Goal: Task Accomplishment & Management: Use online tool/utility

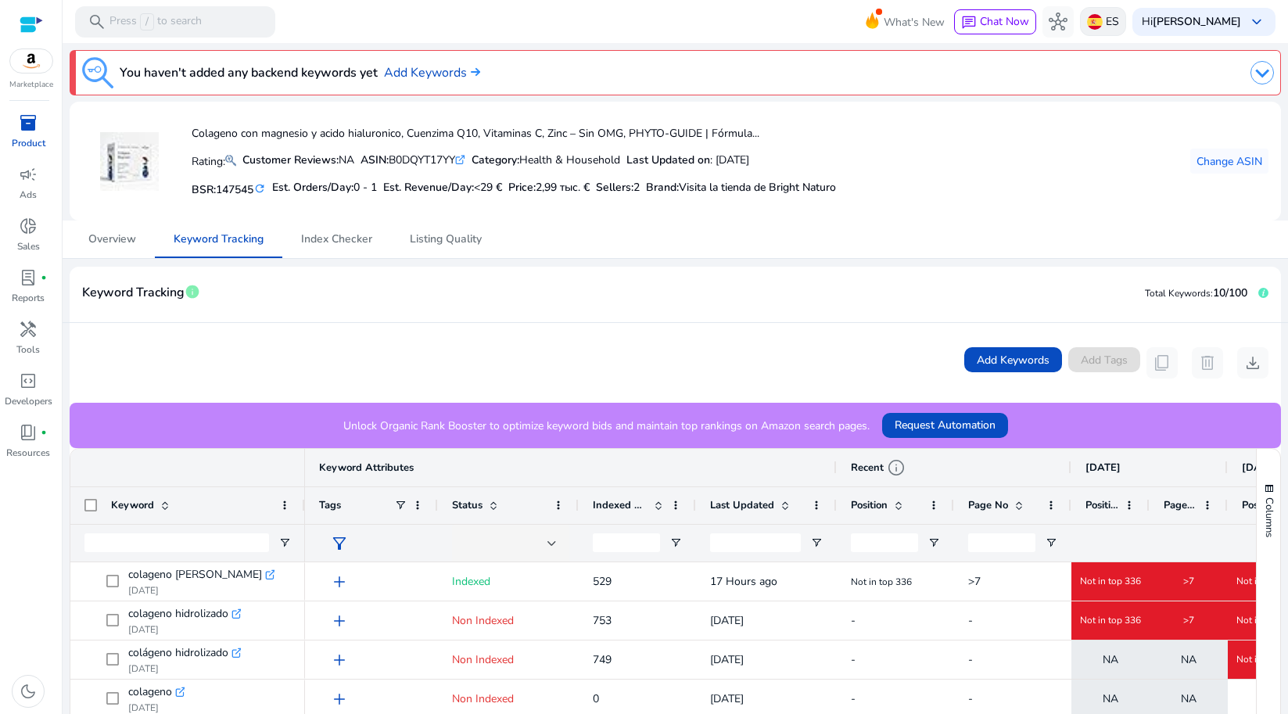
click at [1099, 27] on img at bounding box center [1095, 22] width 16 height 16
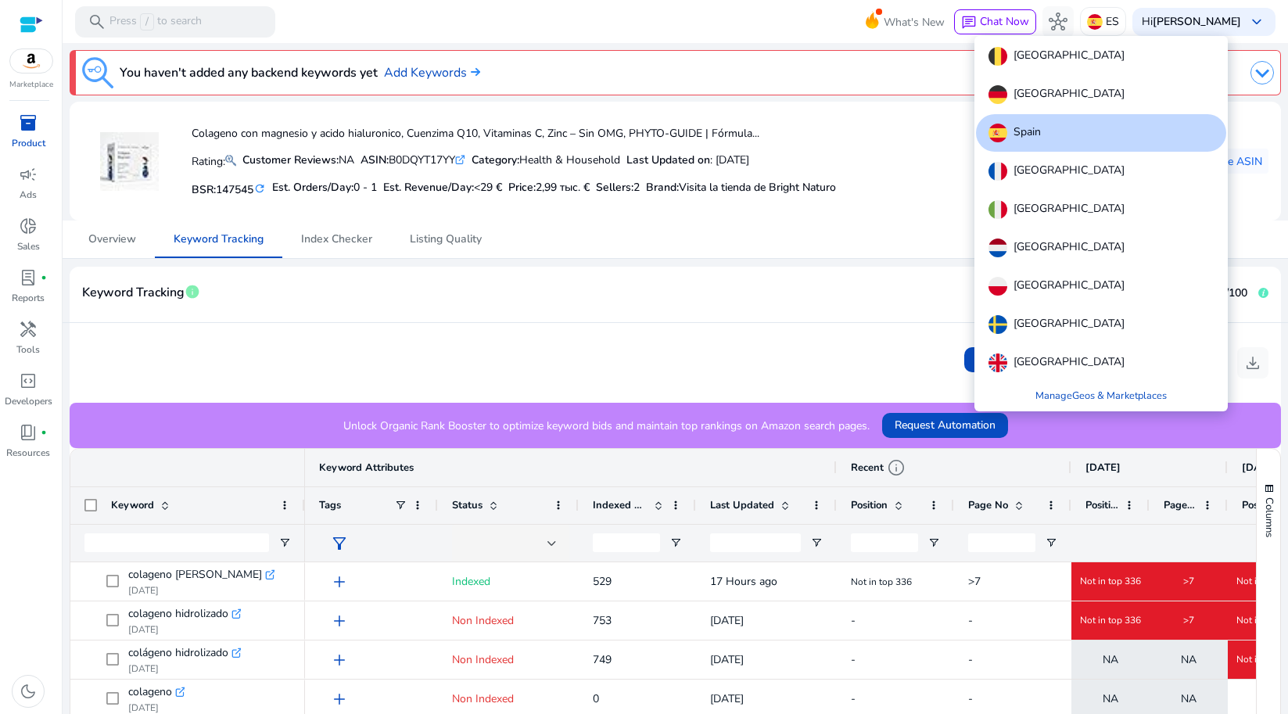
click at [1042, 202] on div "[GEOGRAPHIC_DATA]" at bounding box center [1101, 210] width 250 height 38
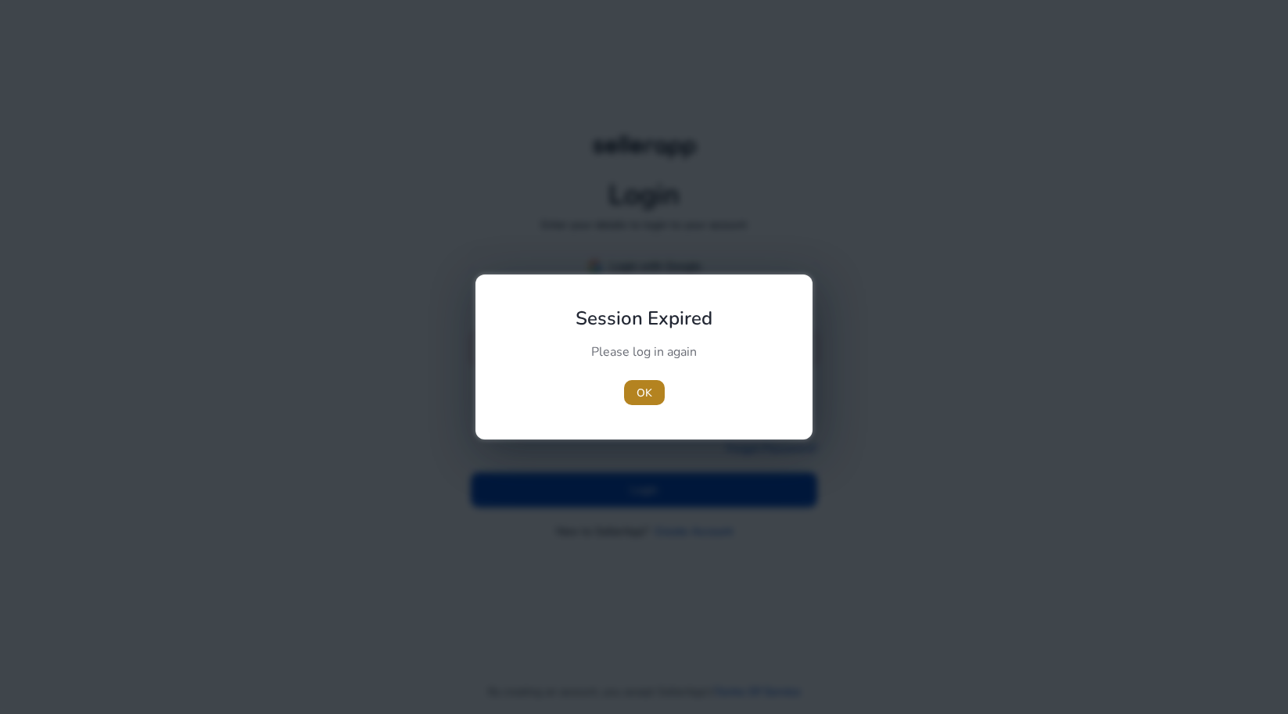
click at [635, 398] on span "button" at bounding box center [644, 393] width 41 height 38
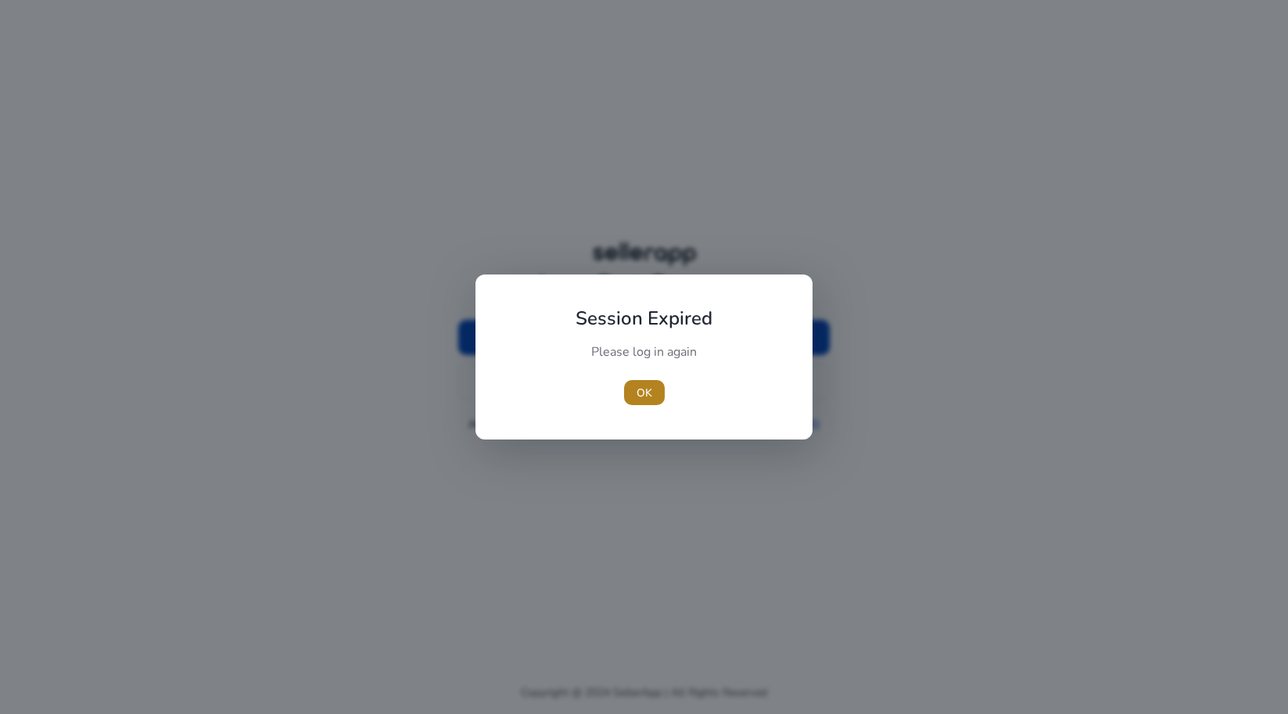
click at [644, 390] on span "OK" at bounding box center [645, 393] width 16 height 16
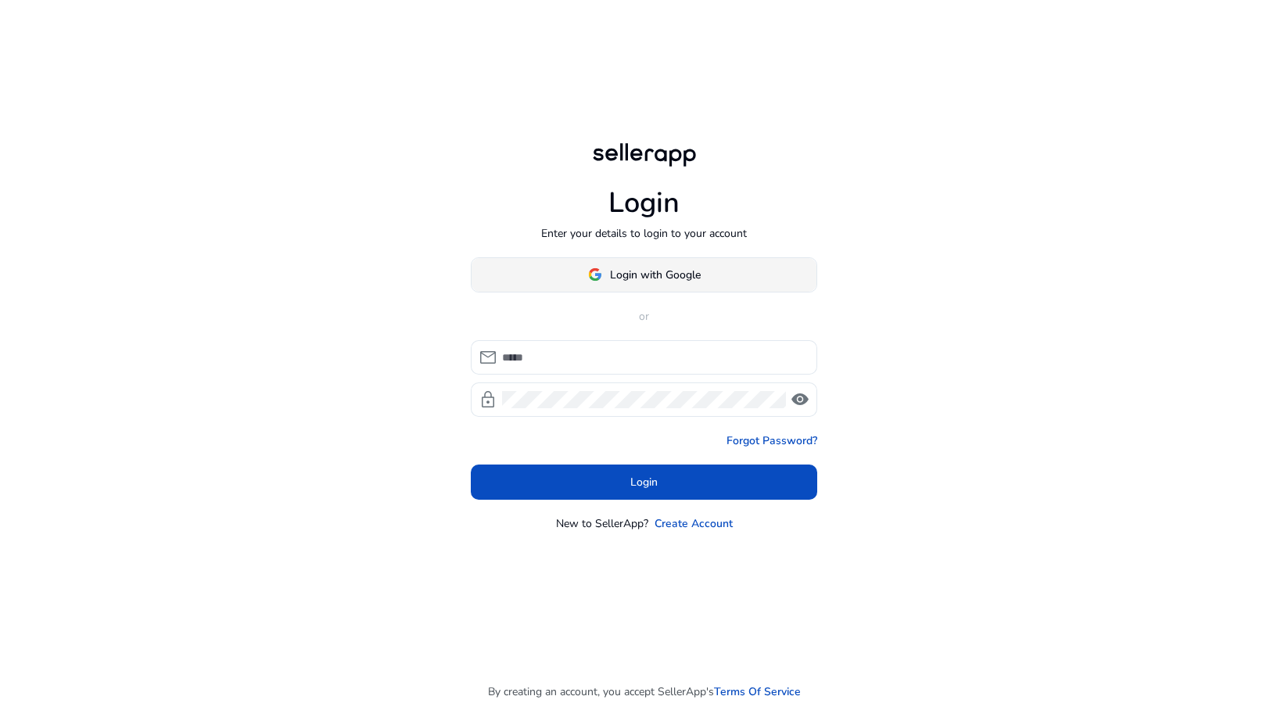
click at [626, 277] on span "Login with Google" at bounding box center [655, 275] width 91 height 16
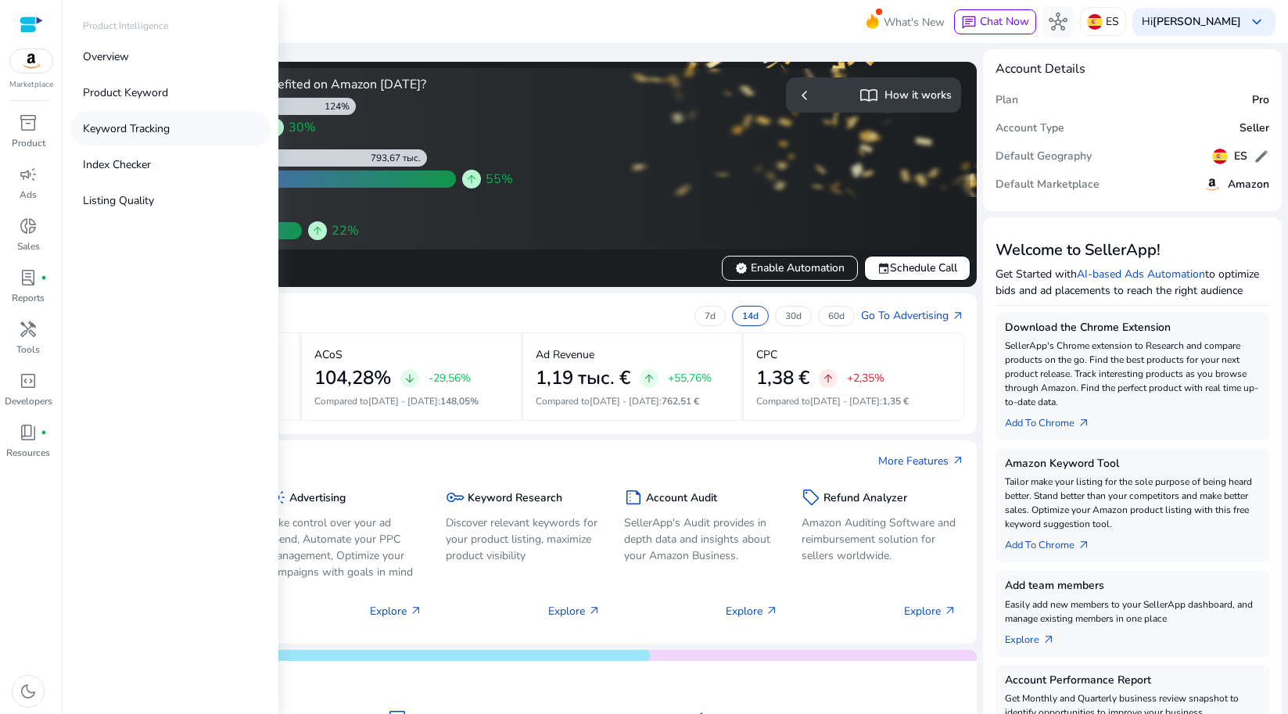
click at [119, 134] on p "Keyword Tracking" at bounding box center [126, 128] width 87 height 16
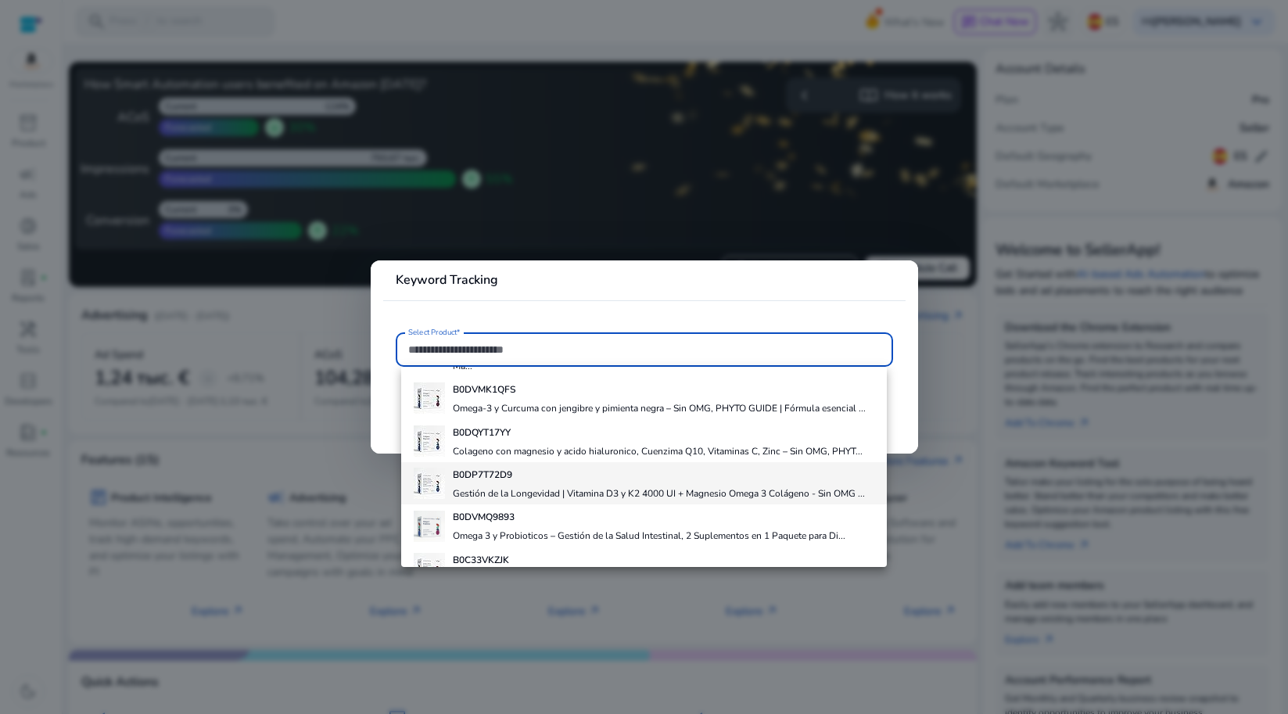
scroll to position [181, 0]
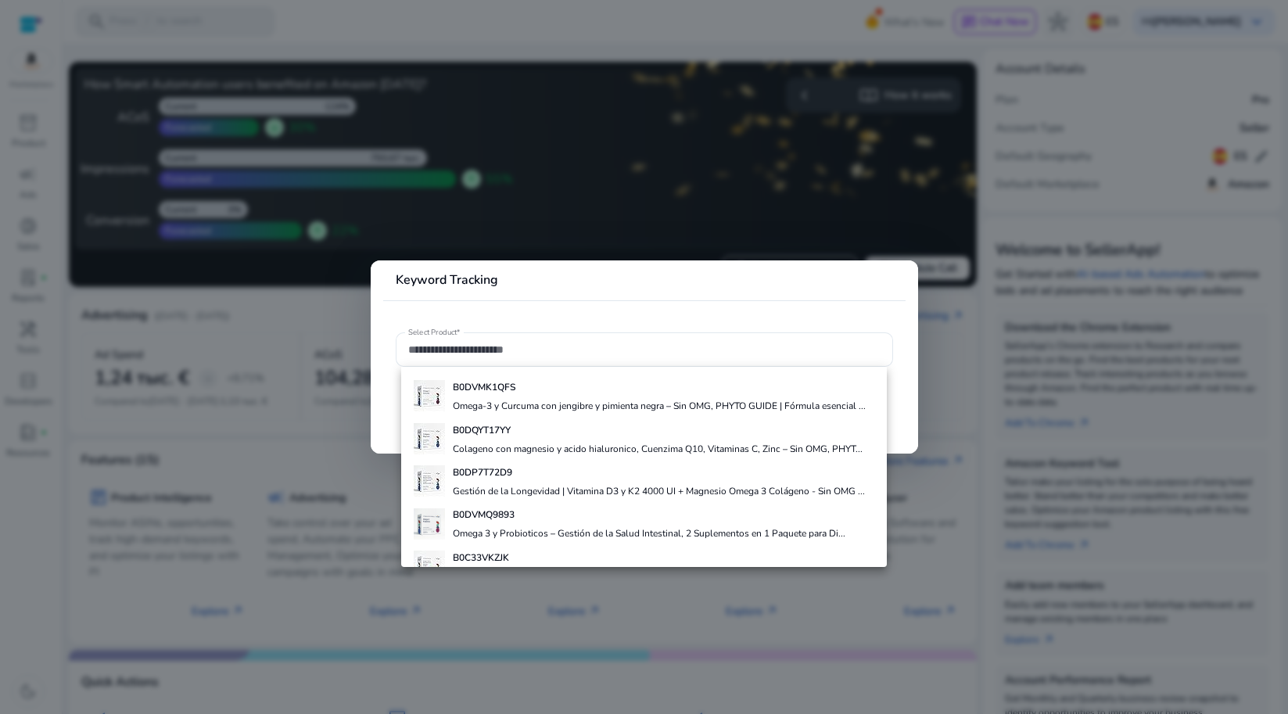
click at [822, 242] on div at bounding box center [644, 357] width 1288 height 714
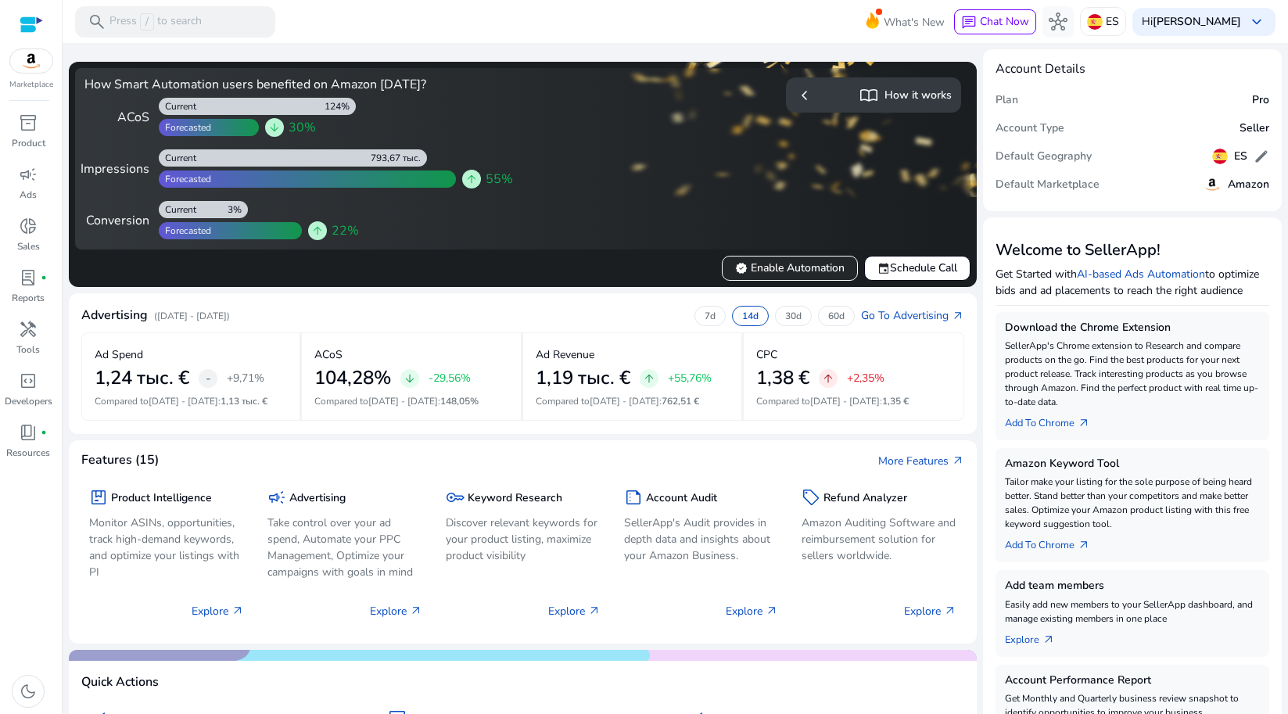
scroll to position [0, 0]
click at [1092, 23] on img at bounding box center [1095, 22] width 16 height 16
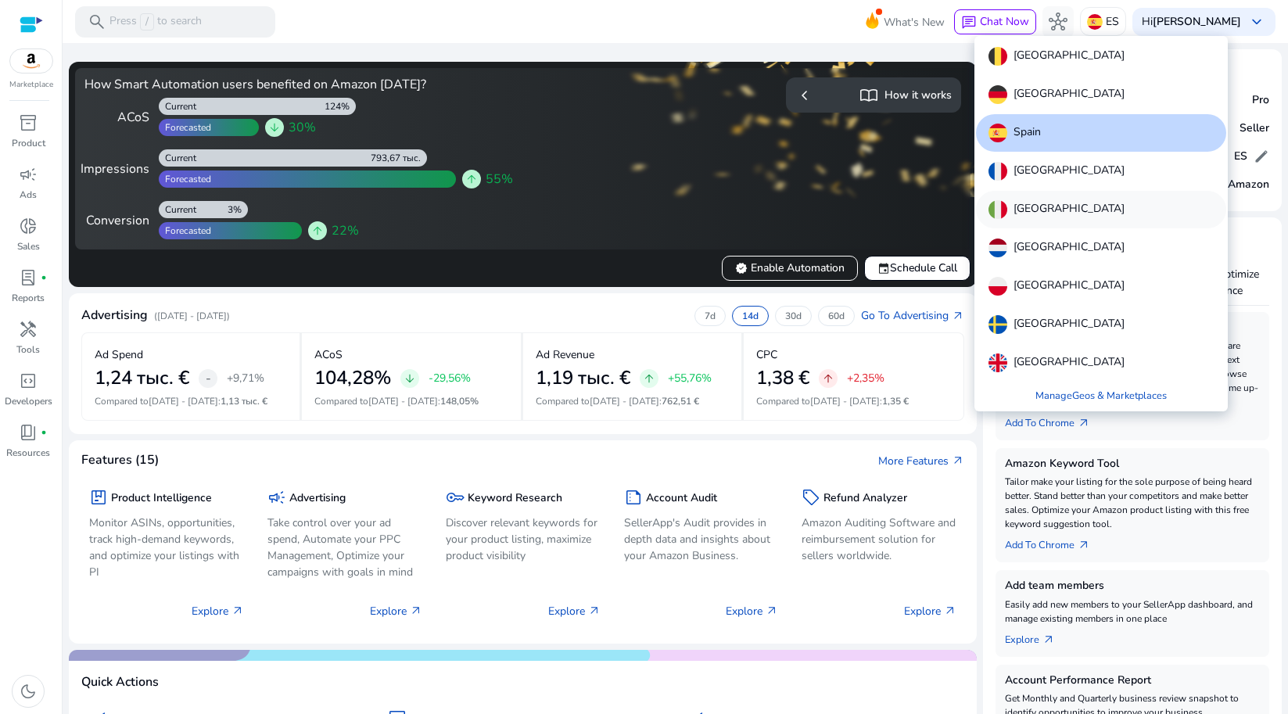
click at [1015, 198] on div "[GEOGRAPHIC_DATA]" at bounding box center [1101, 210] width 250 height 38
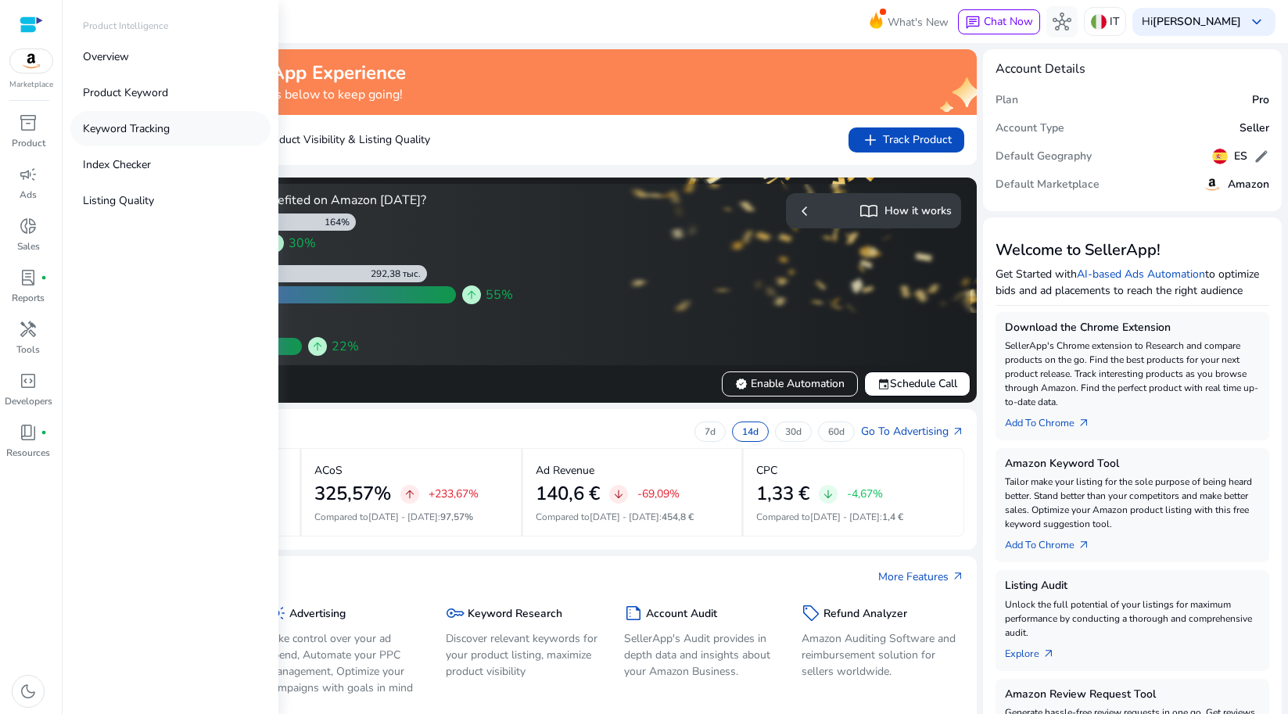
click at [120, 125] on p "Keyword Tracking" at bounding box center [126, 128] width 87 height 16
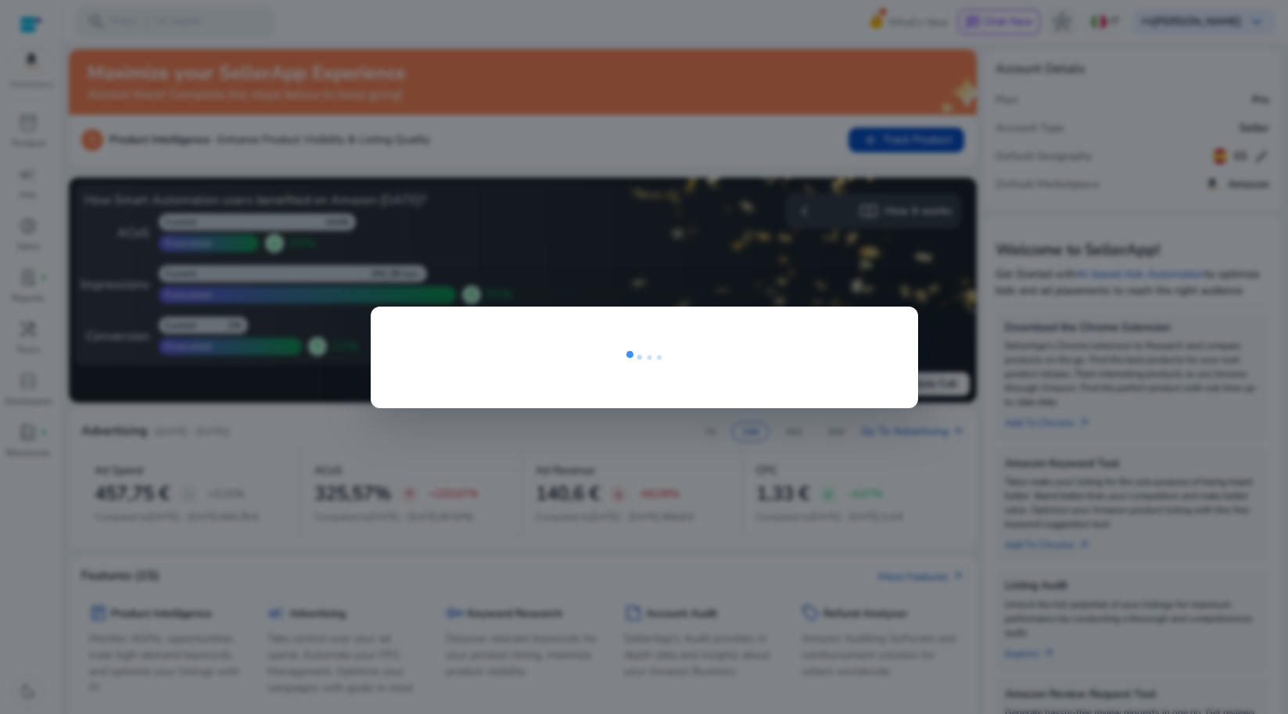
drag, startPoint x: 687, startPoint y: 278, endPoint x: 675, endPoint y: 296, distance: 21.5
click at [687, 278] on div at bounding box center [644, 357] width 1288 height 714
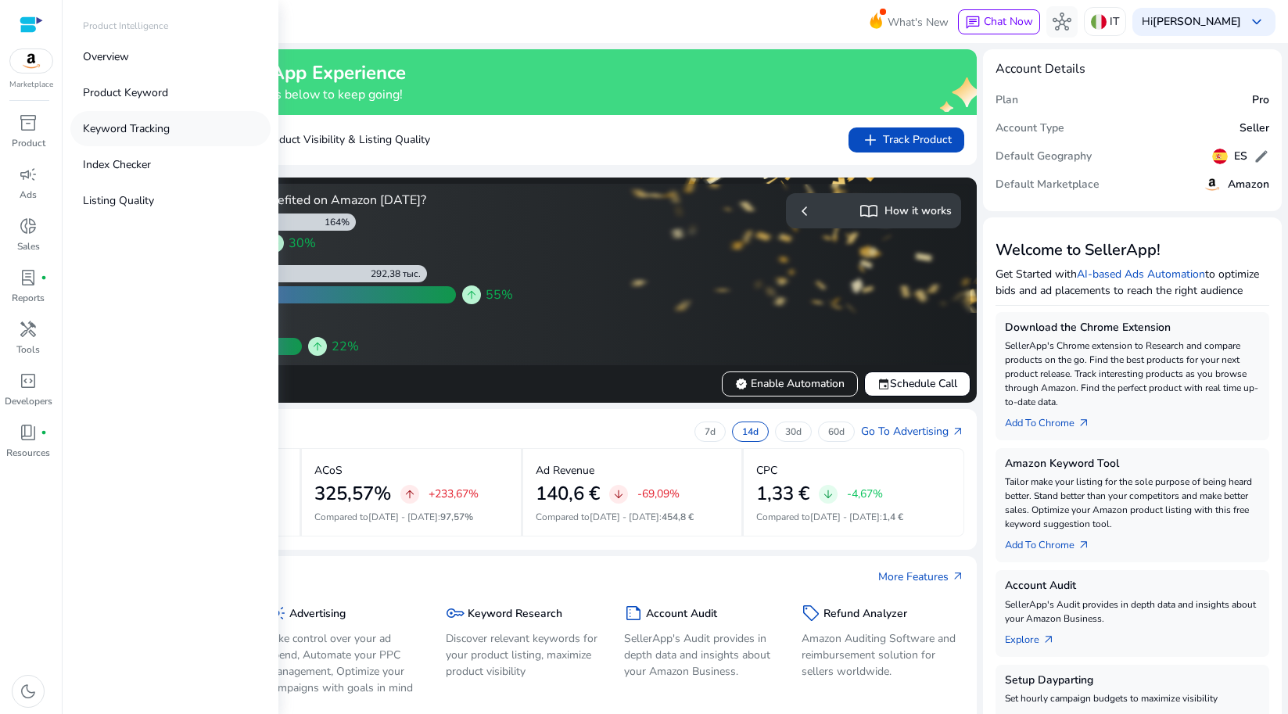
click at [121, 127] on p "Keyword Tracking" at bounding box center [126, 128] width 87 height 16
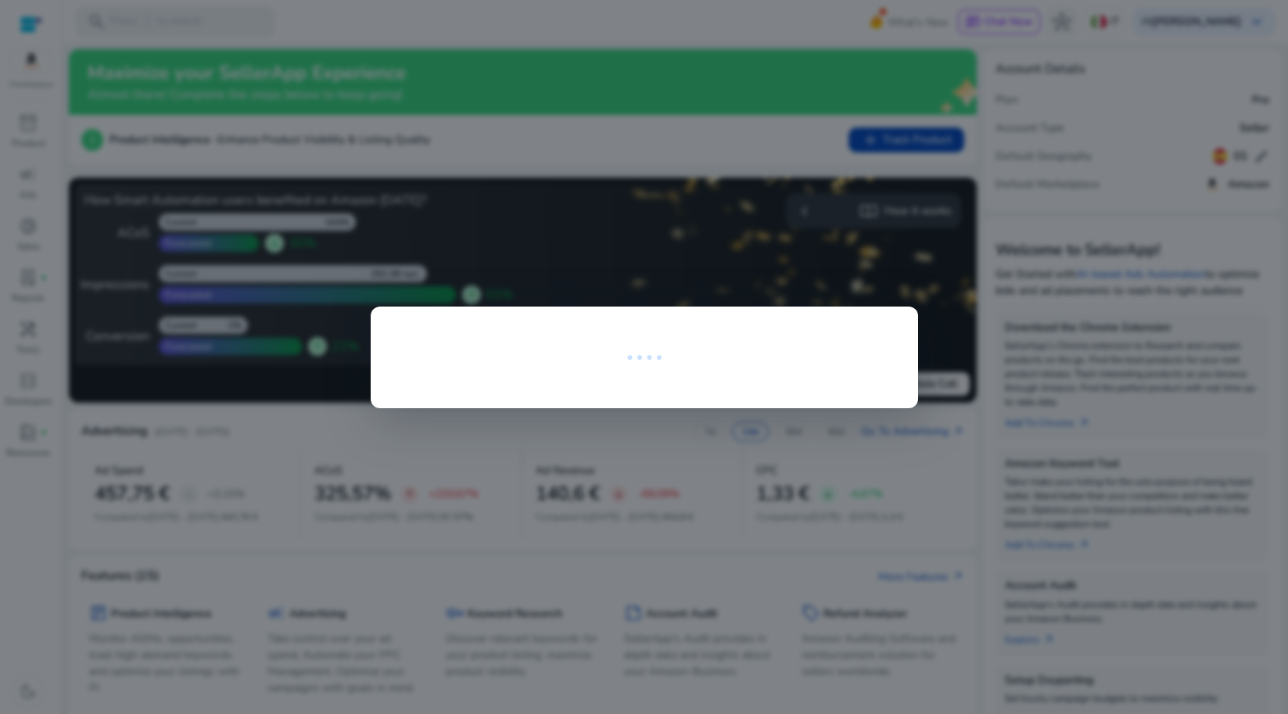
click at [476, 470] on div at bounding box center [644, 357] width 1288 height 714
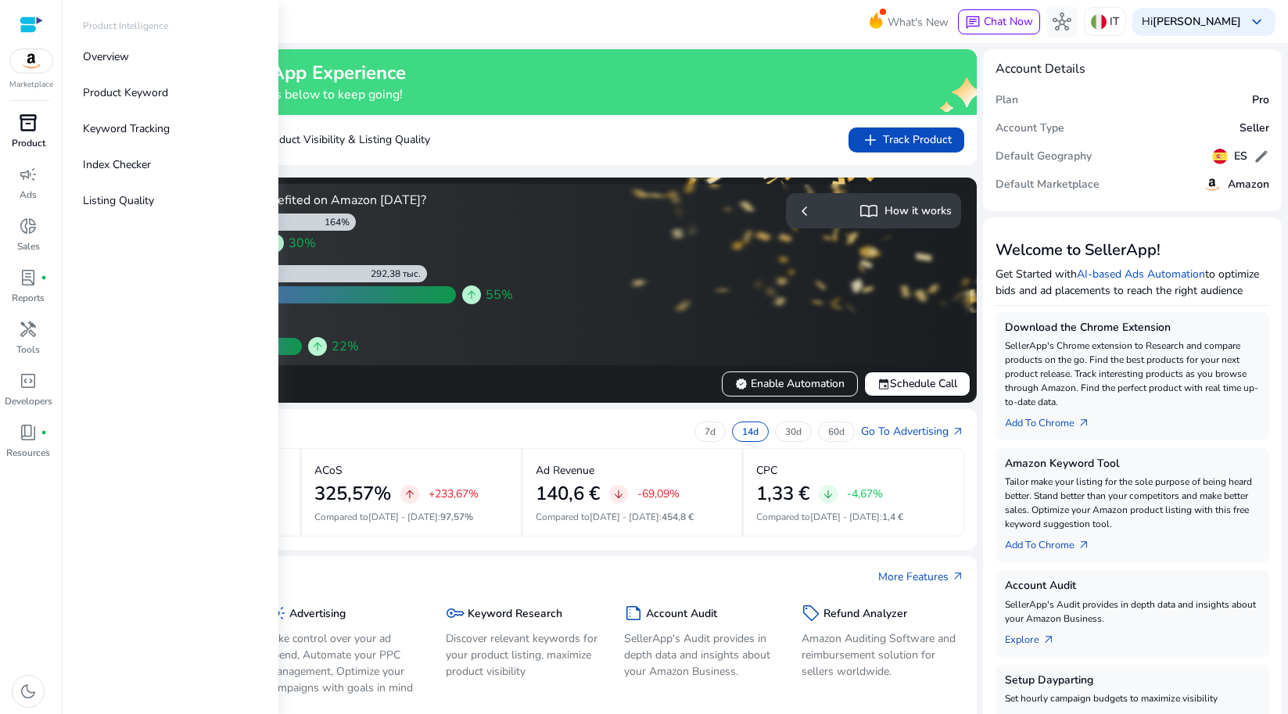
click at [28, 126] on span "inventory_2" at bounding box center [28, 122] width 19 height 19
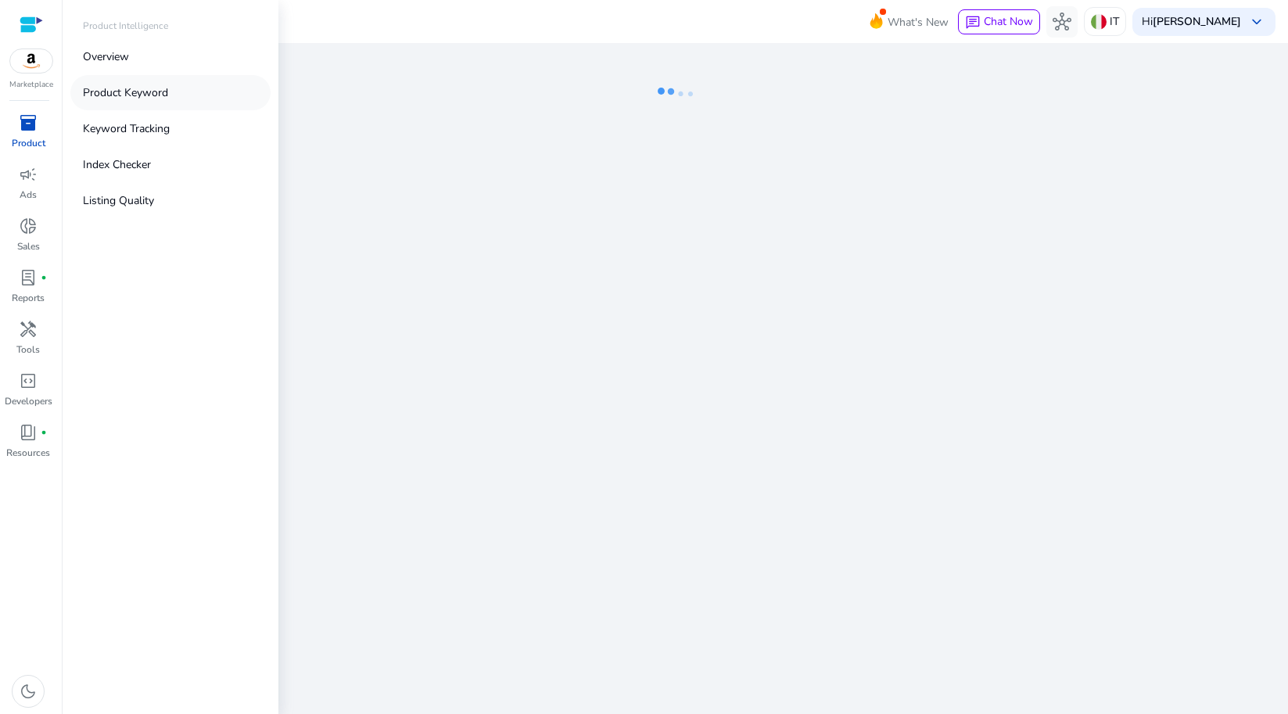
click at [91, 87] on p "Product Keyword" at bounding box center [125, 92] width 85 height 16
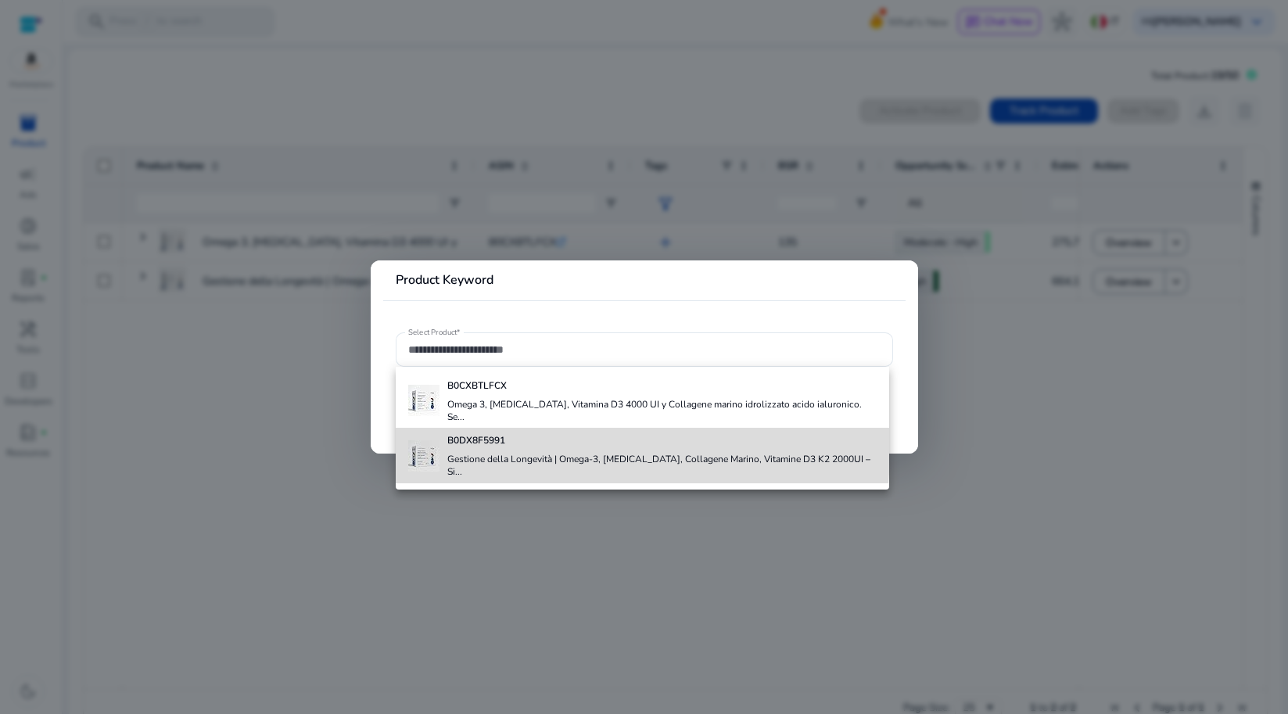
click at [480, 436] on div "B0DX8F5991 Gestione della Longevità | Omega-3, Magnesio, Collagene Marino, Vita…" at bounding box center [662, 455] width 430 height 55
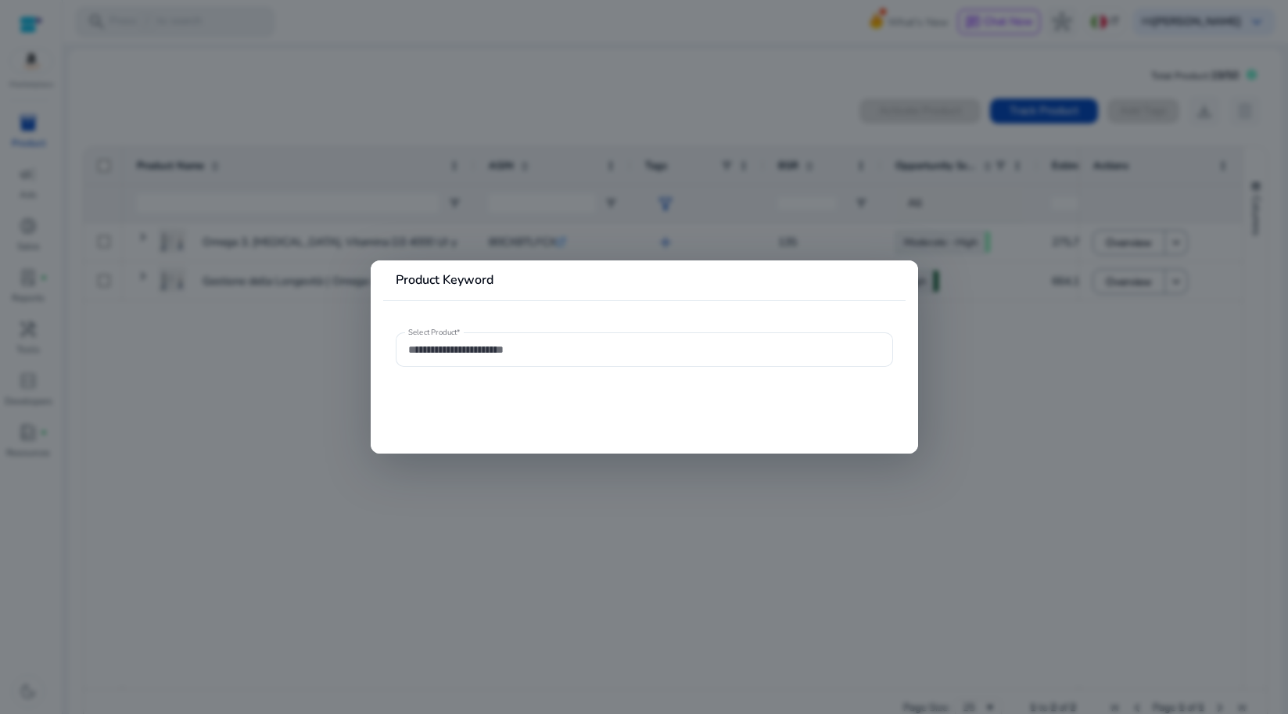
type input "**********"
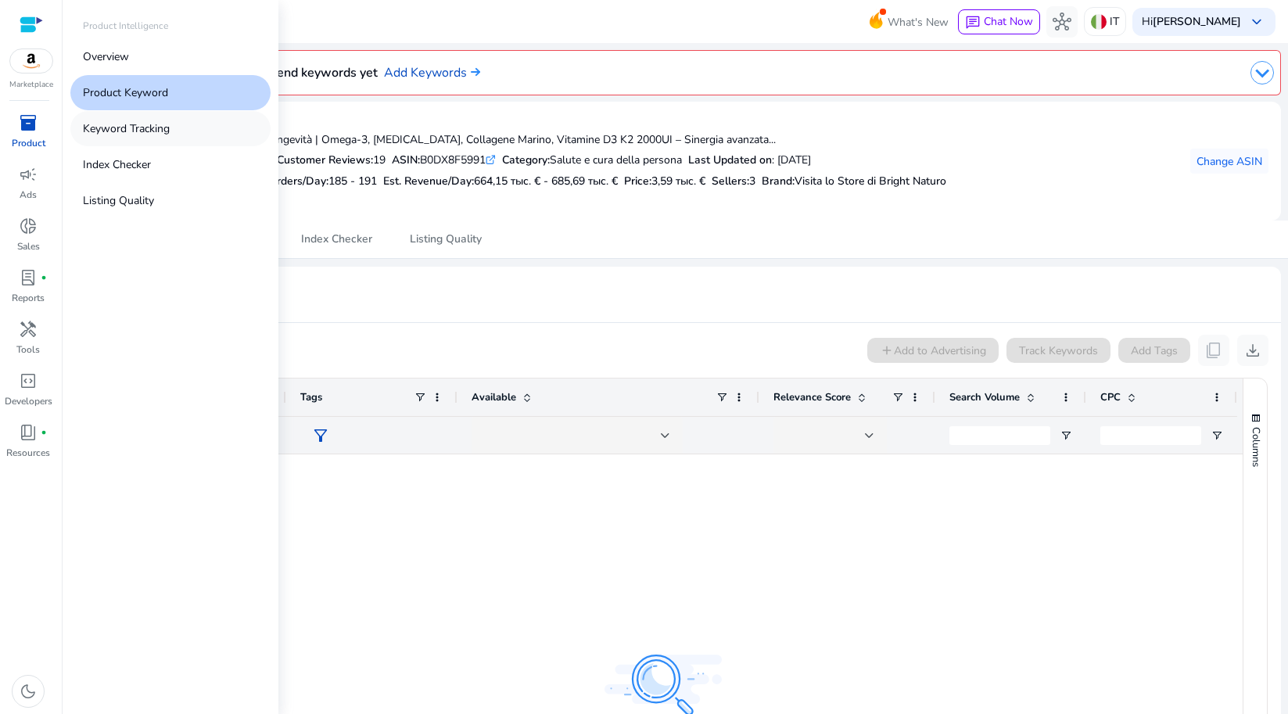
click at [119, 132] on p "Keyword Tracking" at bounding box center [126, 128] width 87 height 16
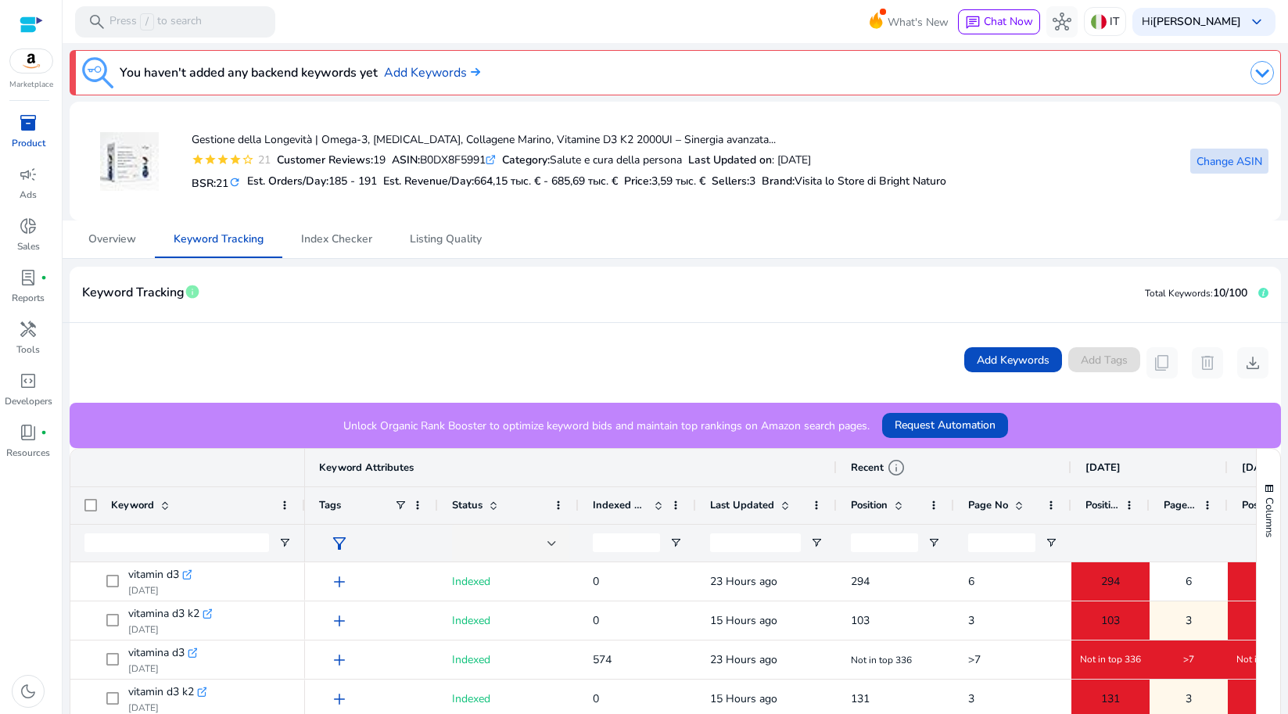
click at [1221, 161] on span "Change ASIN" at bounding box center [1229, 161] width 66 height 16
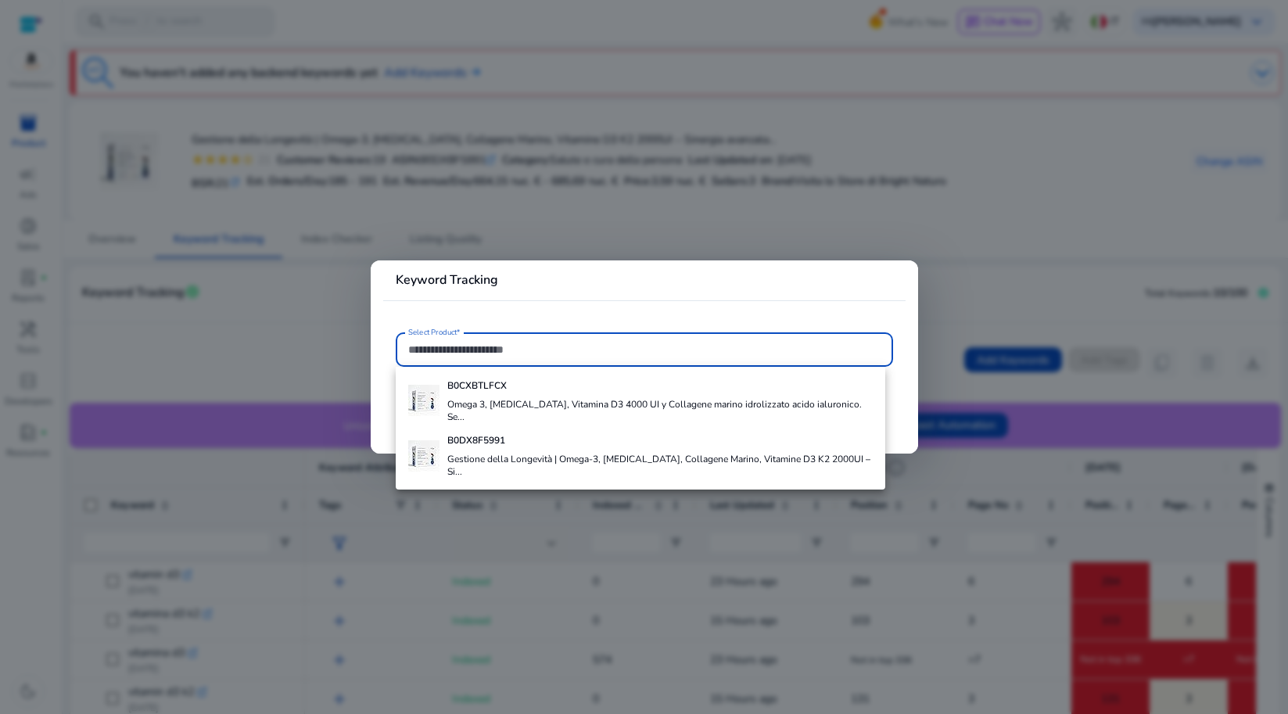
drag, startPoint x: 282, startPoint y: 333, endPoint x: 290, endPoint y: 332, distance: 7.9
click at [285, 332] on div at bounding box center [644, 357] width 1288 height 714
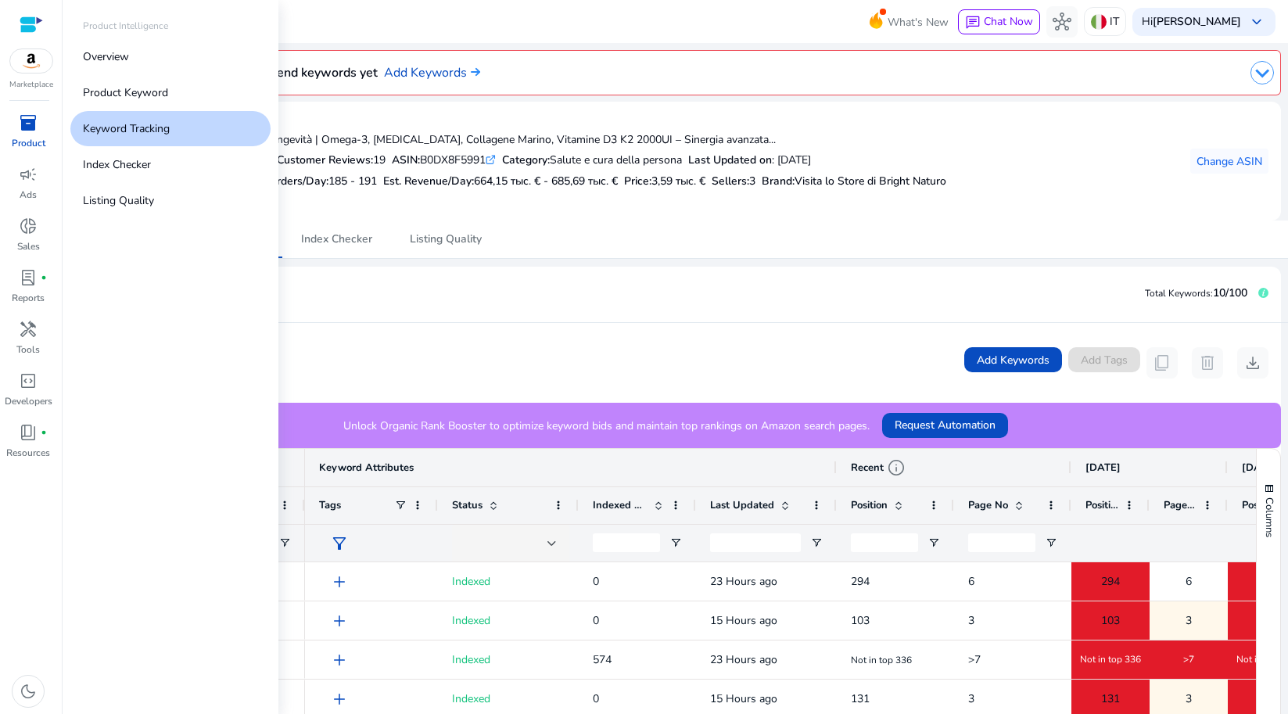
click at [27, 117] on span "inventory_2" at bounding box center [28, 122] width 19 height 19
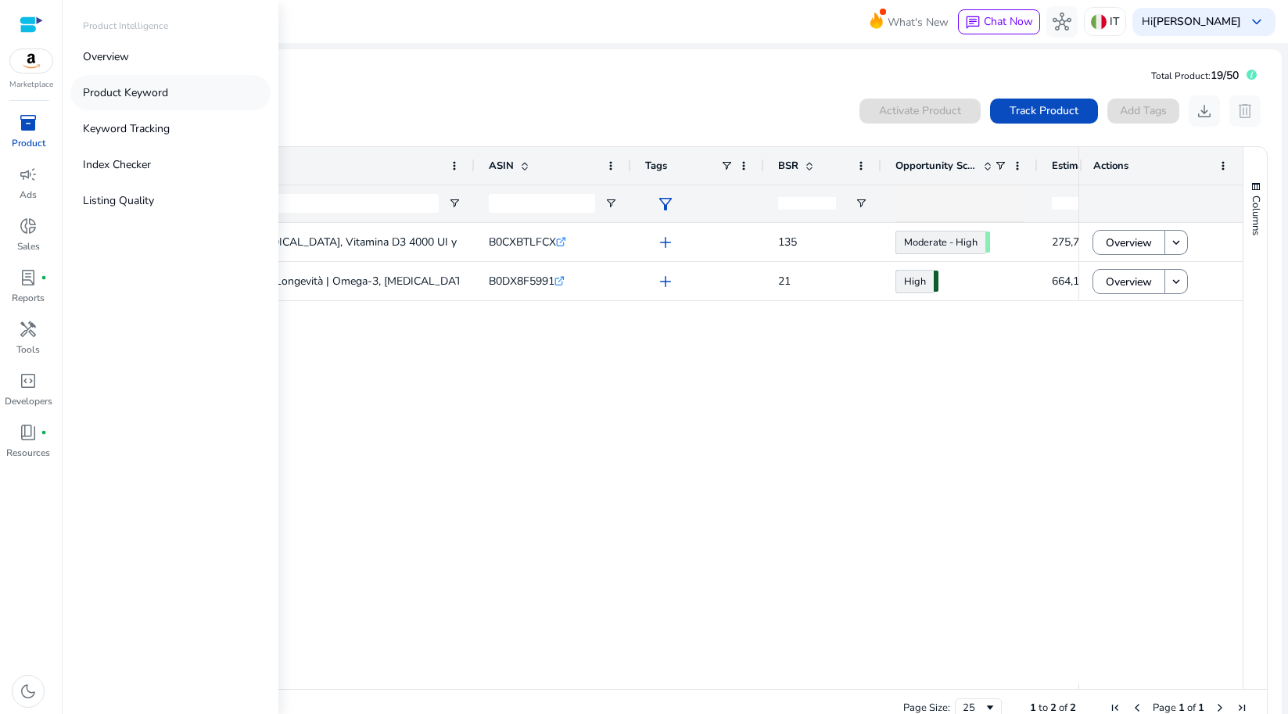
click at [99, 92] on p "Product Keyword" at bounding box center [125, 92] width 85 height 16
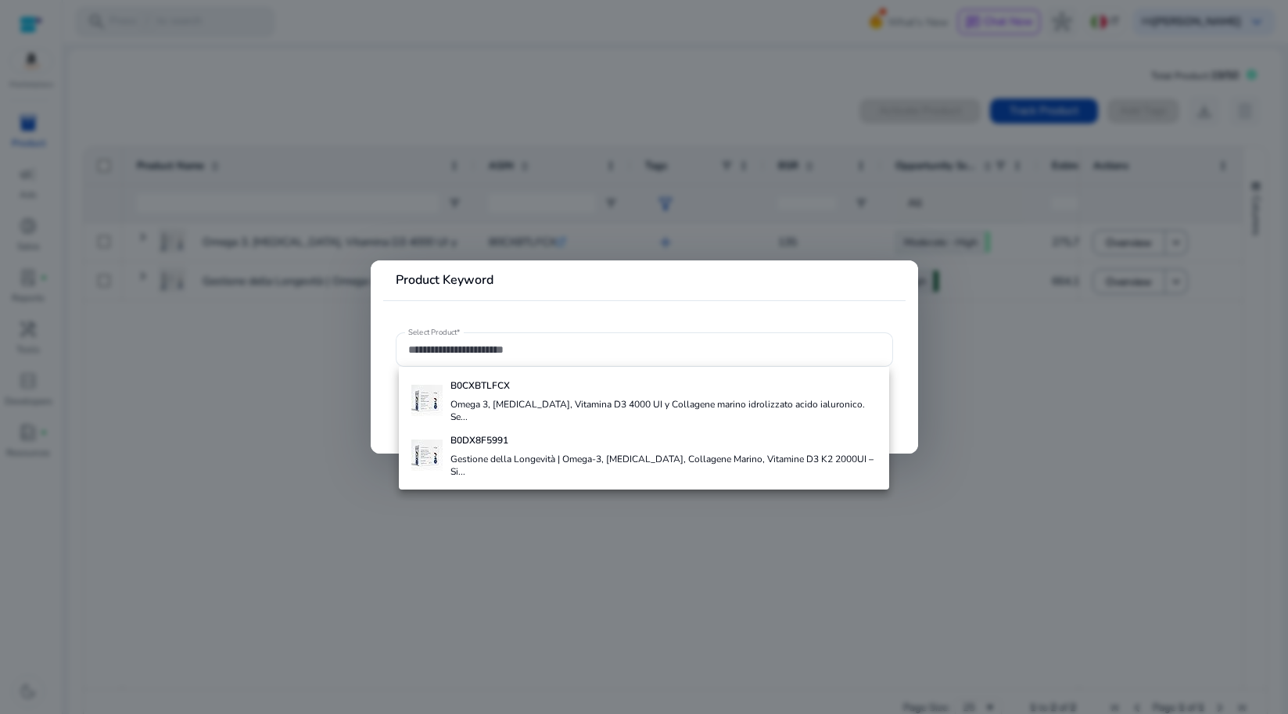
click at [240, 203] on div at bounding box center [644, 357] width 1288 height 714
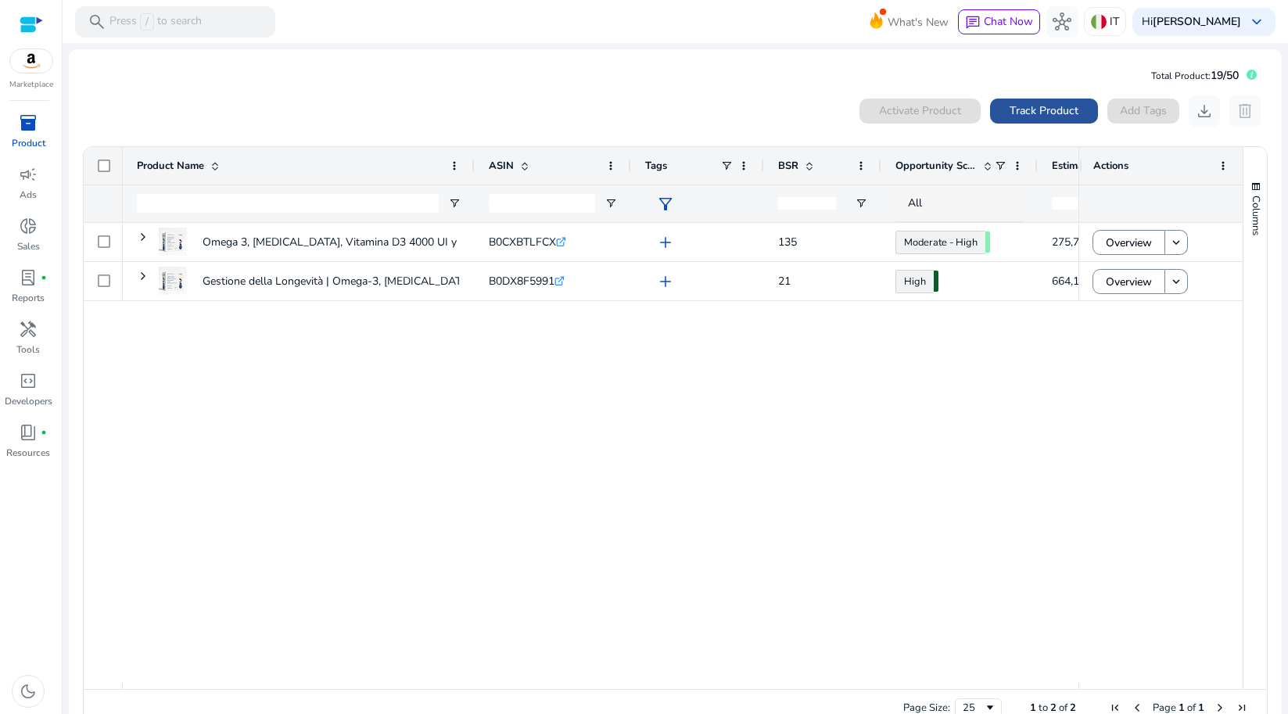
click at [1028, 113] on span "Track Product" at bounding box center [1043, 110] width 69 height 16
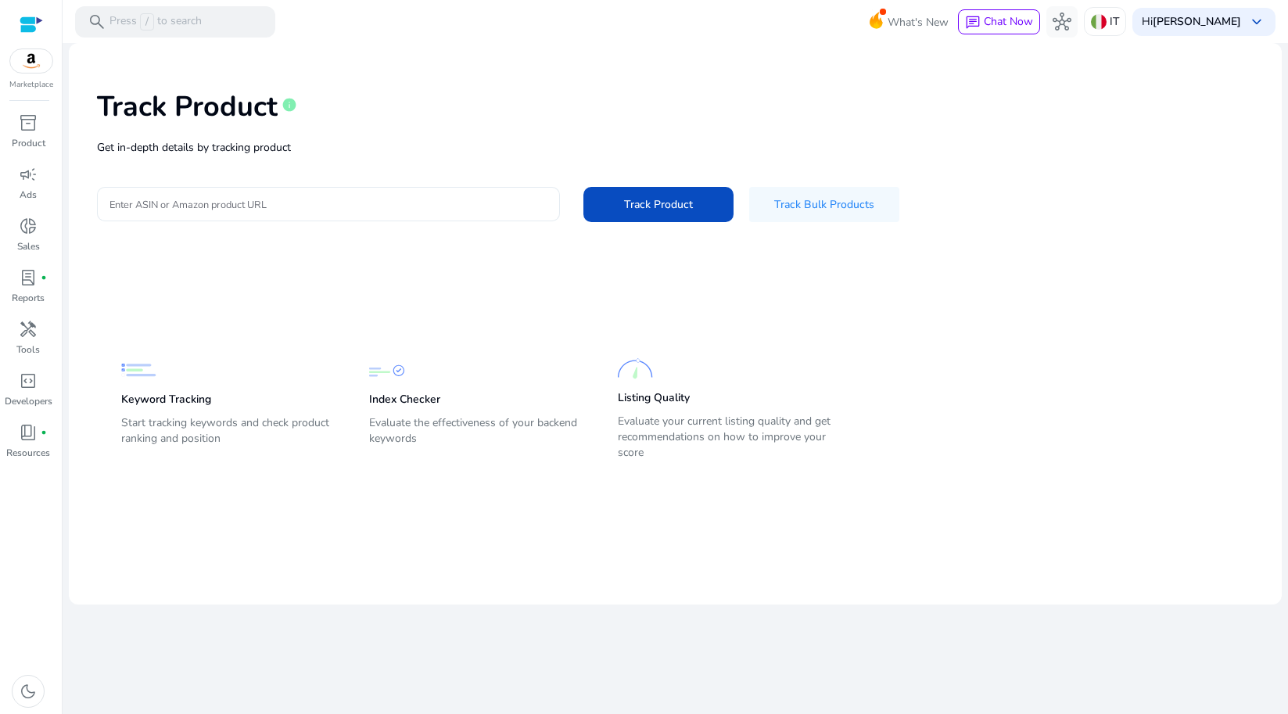
click at [389, 187] on div at bounding box center [328, 204] width 438 height 34
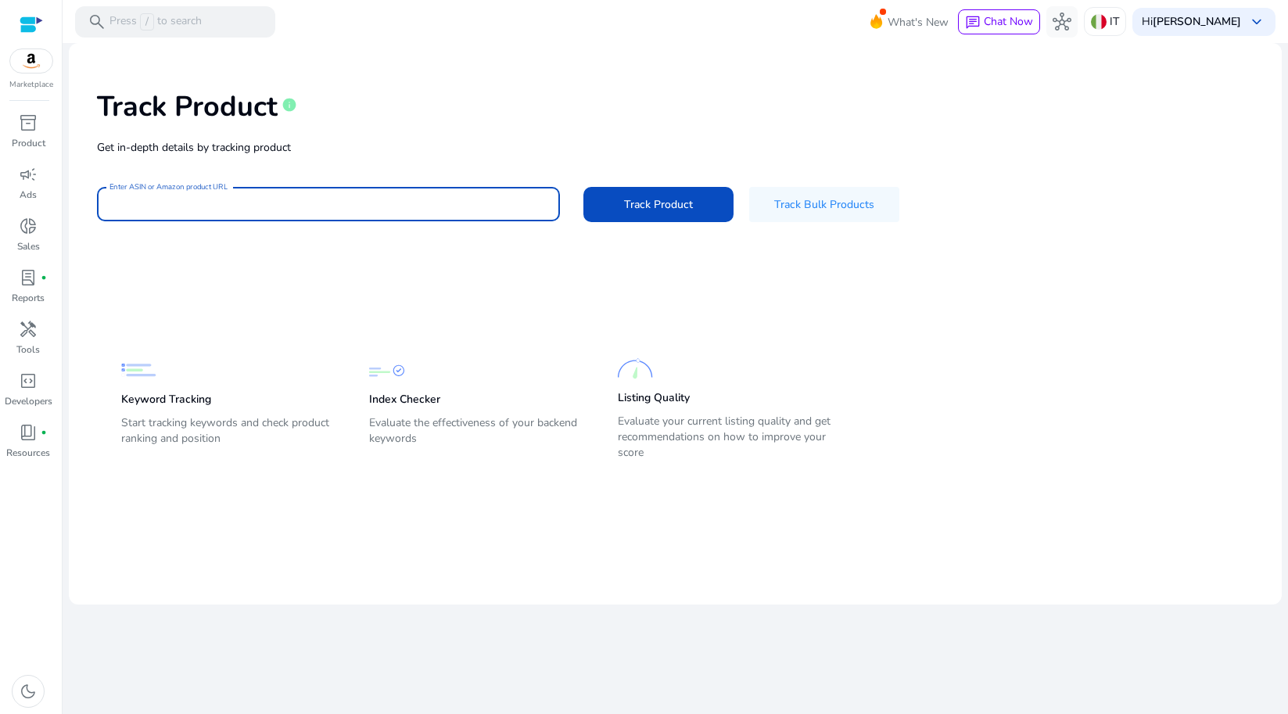
paste input "**********"
drag, startPoint x: 190, startPoint y: 202, endPoint x: 84, endPoint y: 197, distance: 105.7
click at [84, 197] on div "**********" at bounding box center [675, 155] width 1188 height 198
click at [657, 203] on span "Track Product" at bounding box center [658, 204] width 69 height 16
type input "**********"
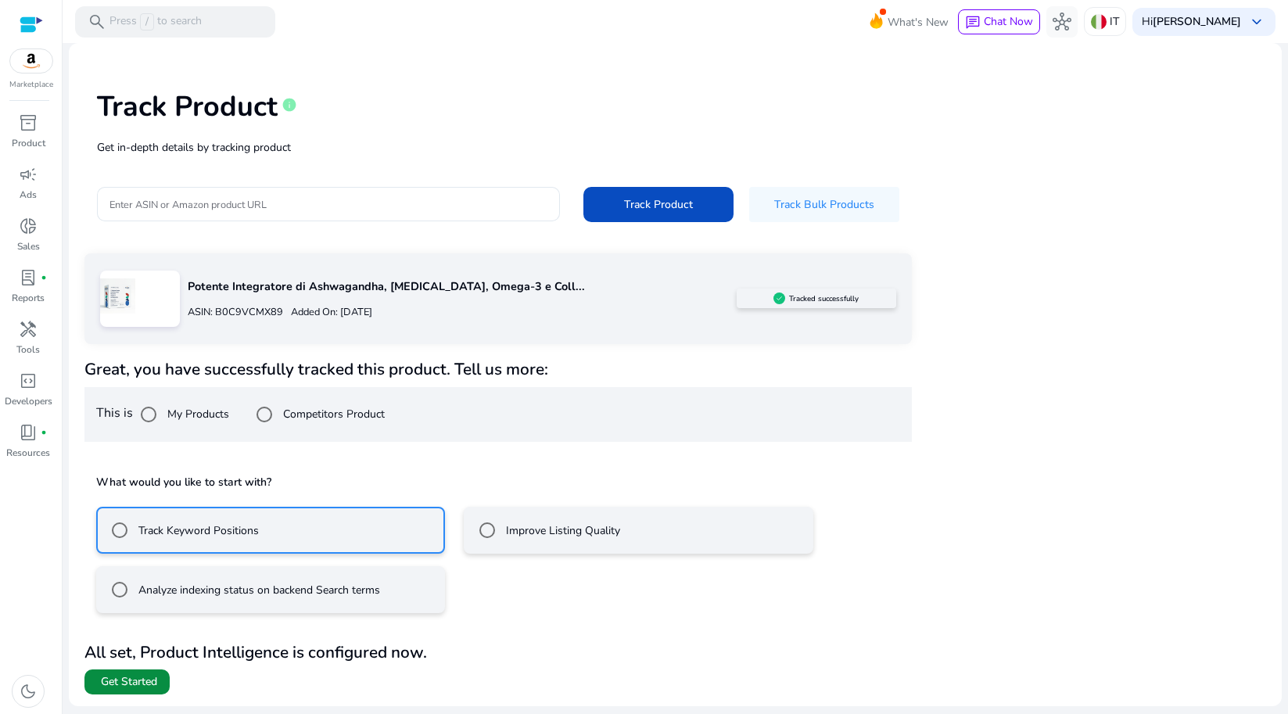
click at [134, 681] on span "Get Started" at bounding box center [129, 682] width 56 height 16
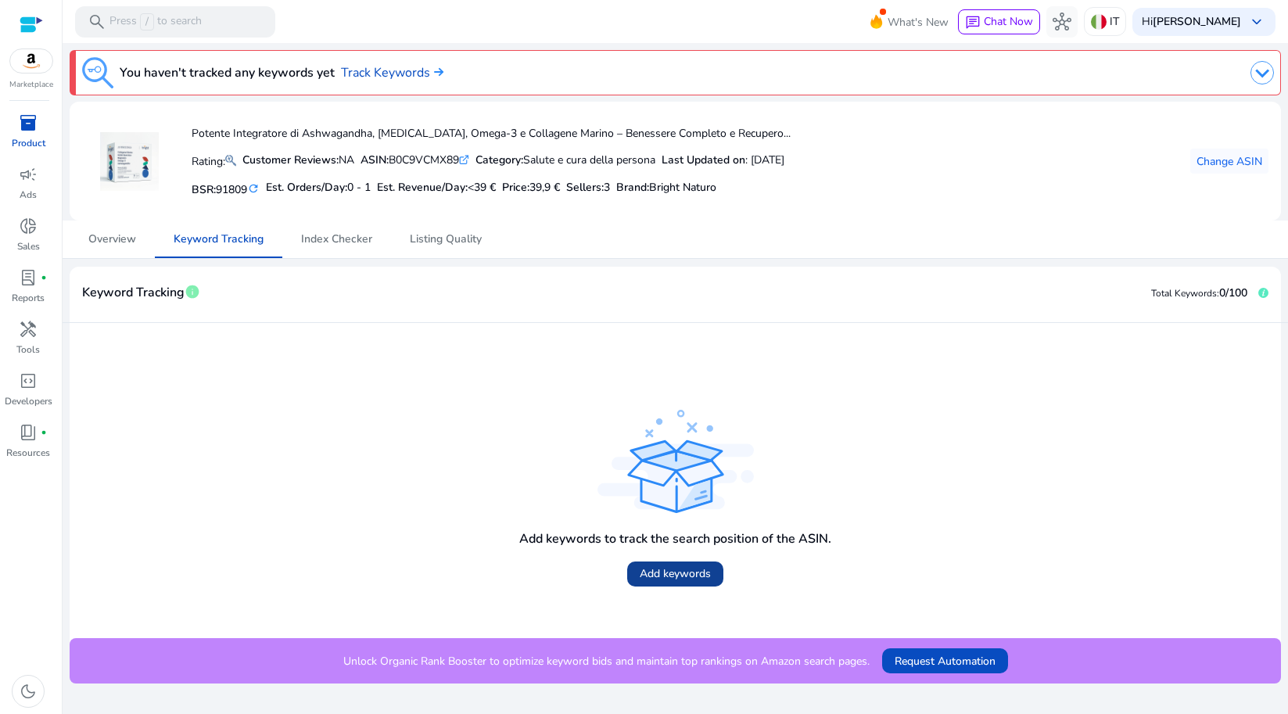
click at [675, 573] on span "Add keywords" at bounding box center [675, 573] width 71 height 16
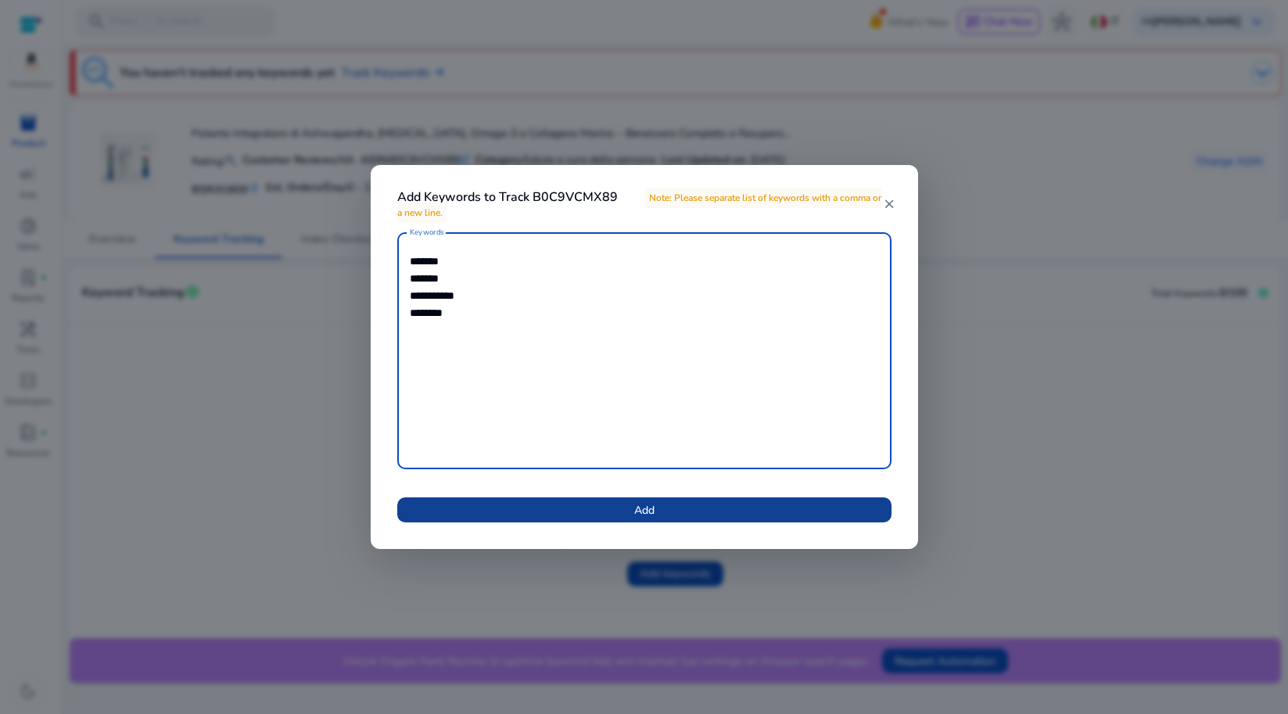
type textarea "**********"
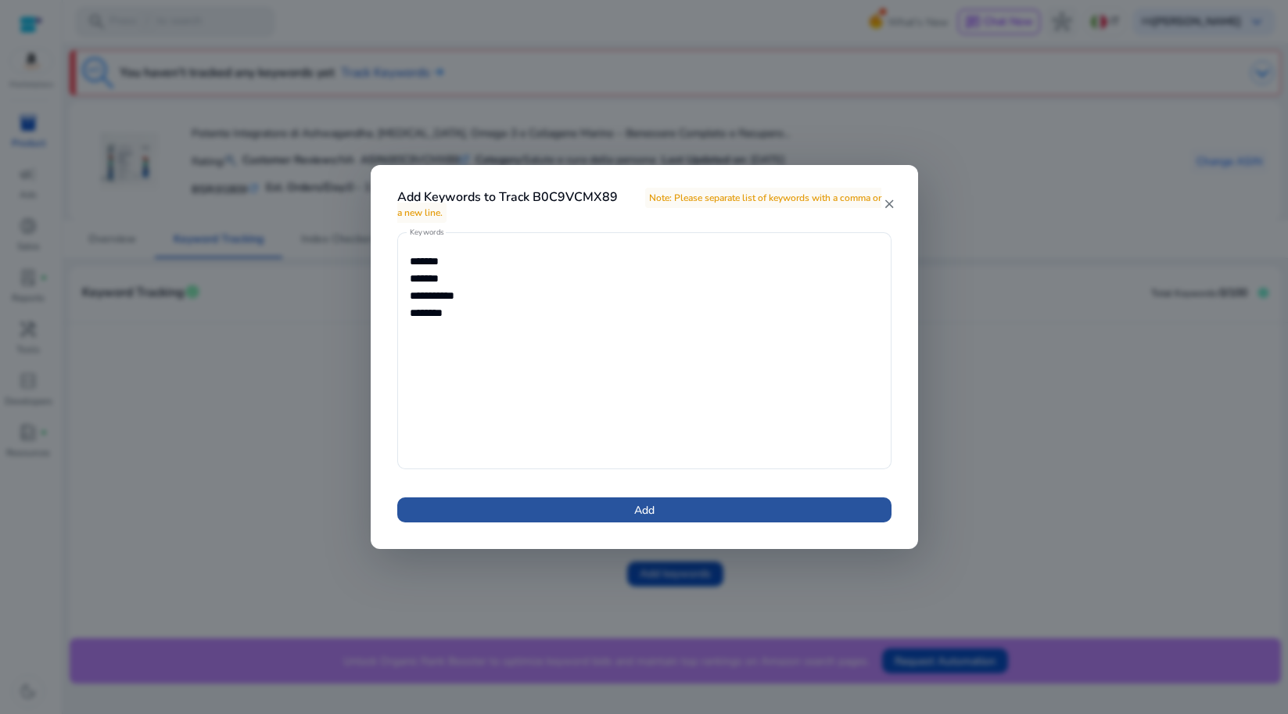
click at [647, 515] on span "Add" at bounding box center [644, 510] width 20 height 16
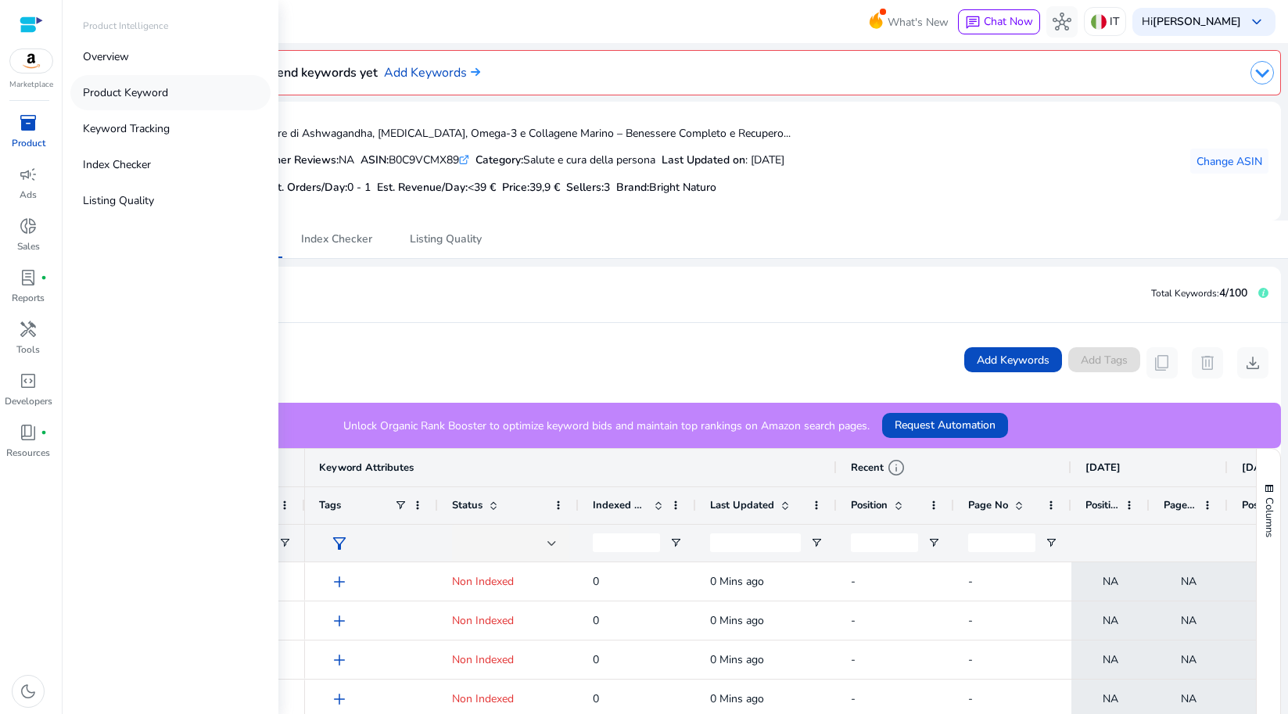
click at [113, 84] on p "Product Keyword" at bounding box center [125, 92] width 85 height 16
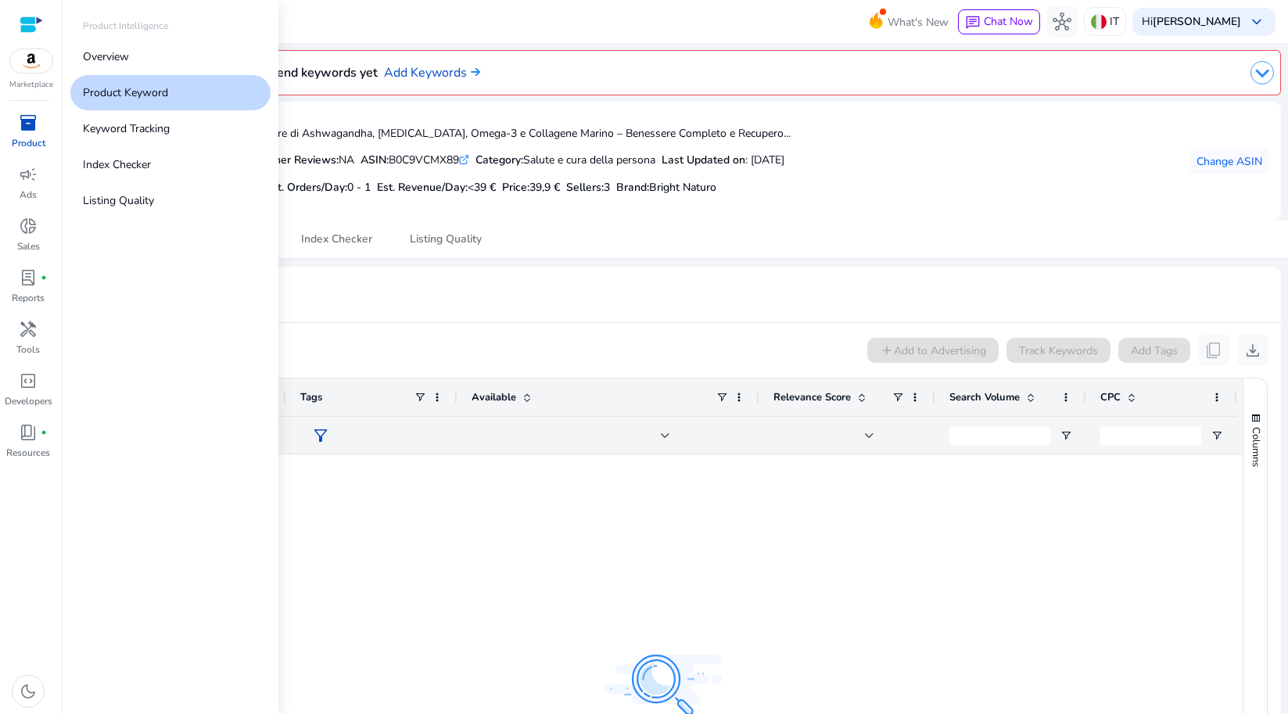
click at [38, 125] on span "inventory_2" at bounding box center [28, 122] width 19 height 19
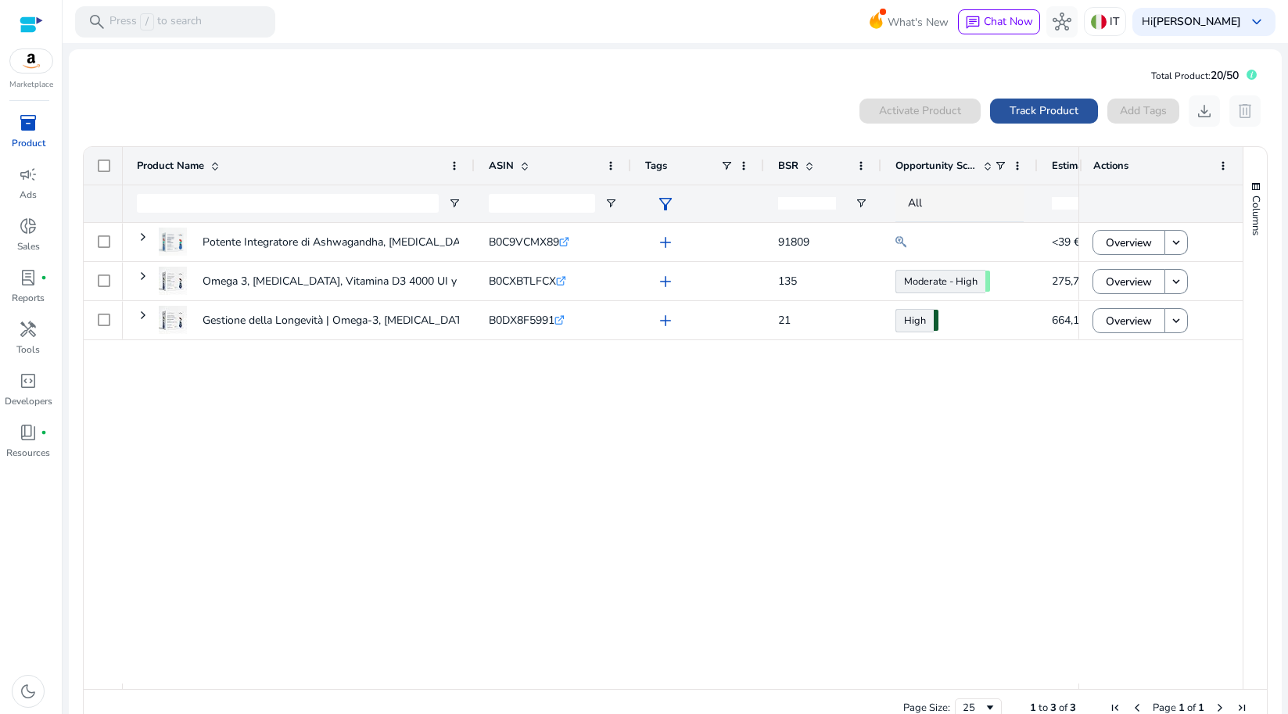
click at [1009, 113] on span "Track Product" at bounding box center [1043, 110] width 69 height 16
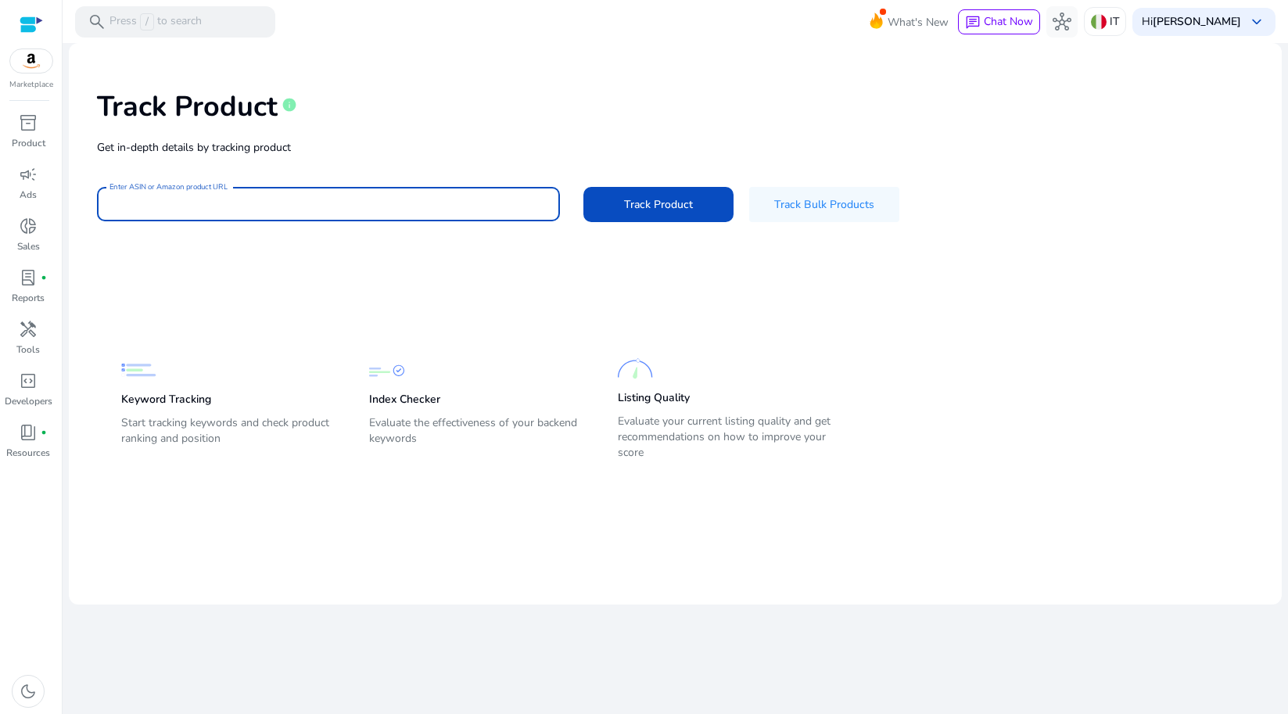
click at [317, 208] on input "Enter ASIN or Amazon product URL" at bounding box center [328, 203] width 438 height 17
paste input "**********"
drag, startPoint x: 193, startPoint y: 200, endPoint x: 98, endPoint y: 199, distance: 95.4
click at [98, 199] on div "**********" at bounding box center [328, 204] width 463 height 34
type input "**********"
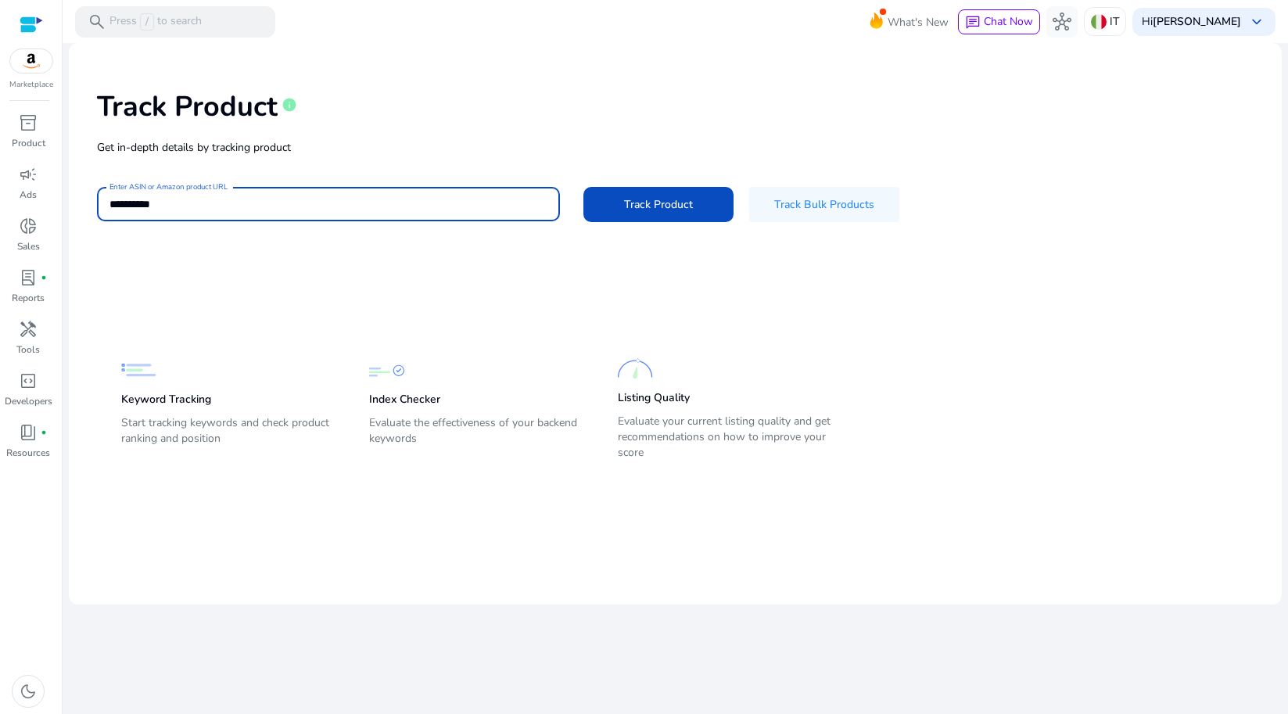
click at [642, 207] on span "Track Product" at bounding box center [658, 204] width 69 height 16
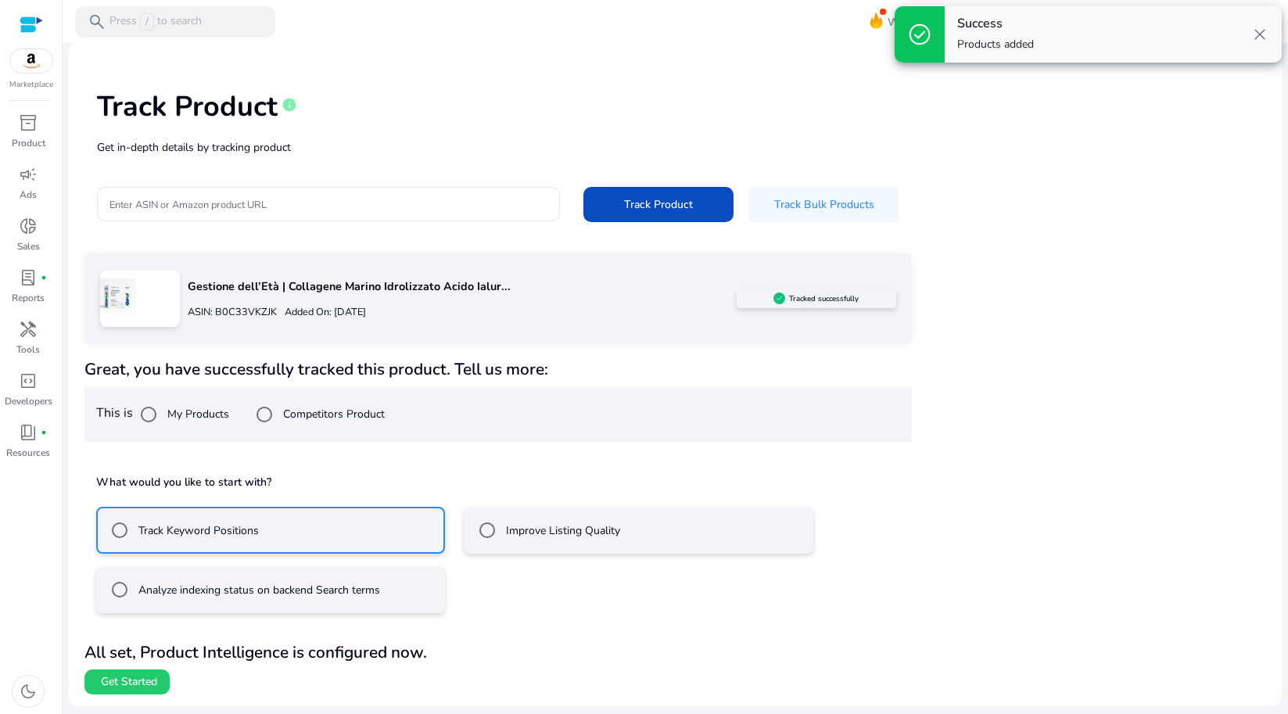
click at [127, 688] on span at bounding box center [126, 682] width 85 height 38
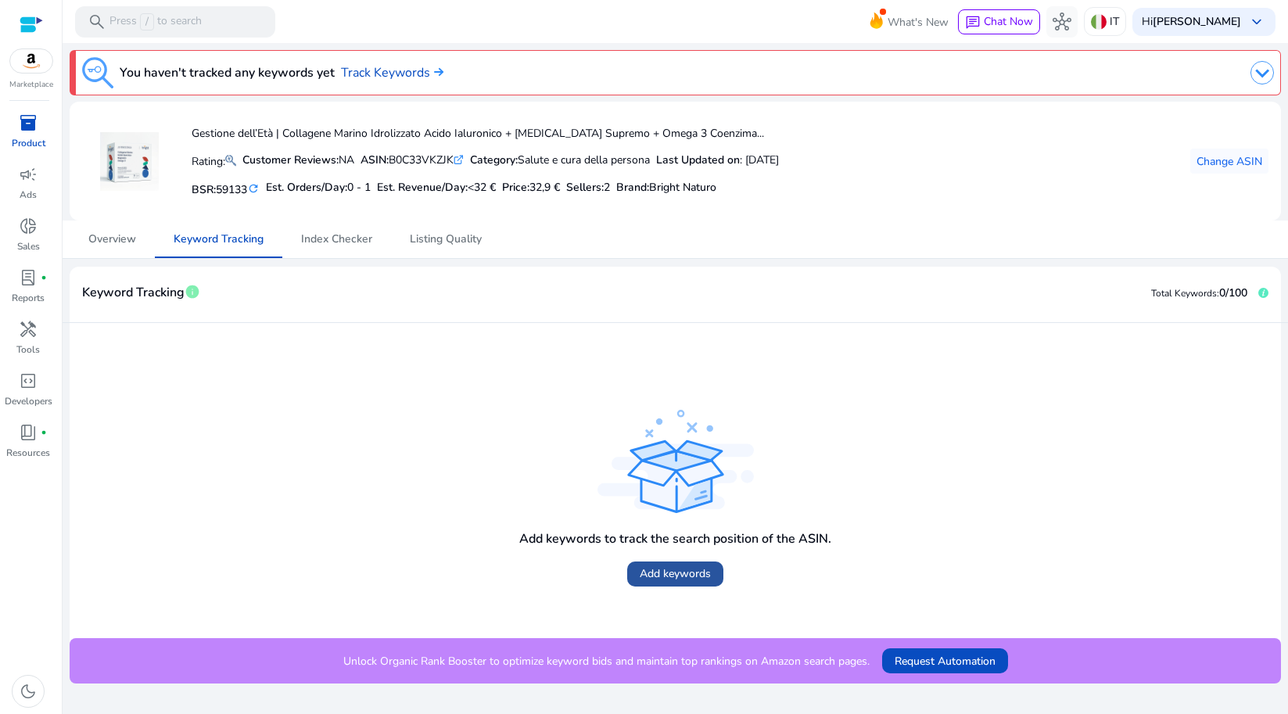
click at [660, 572] on span "Add keywords" at bounding box center [675, 573] width 71 height 16
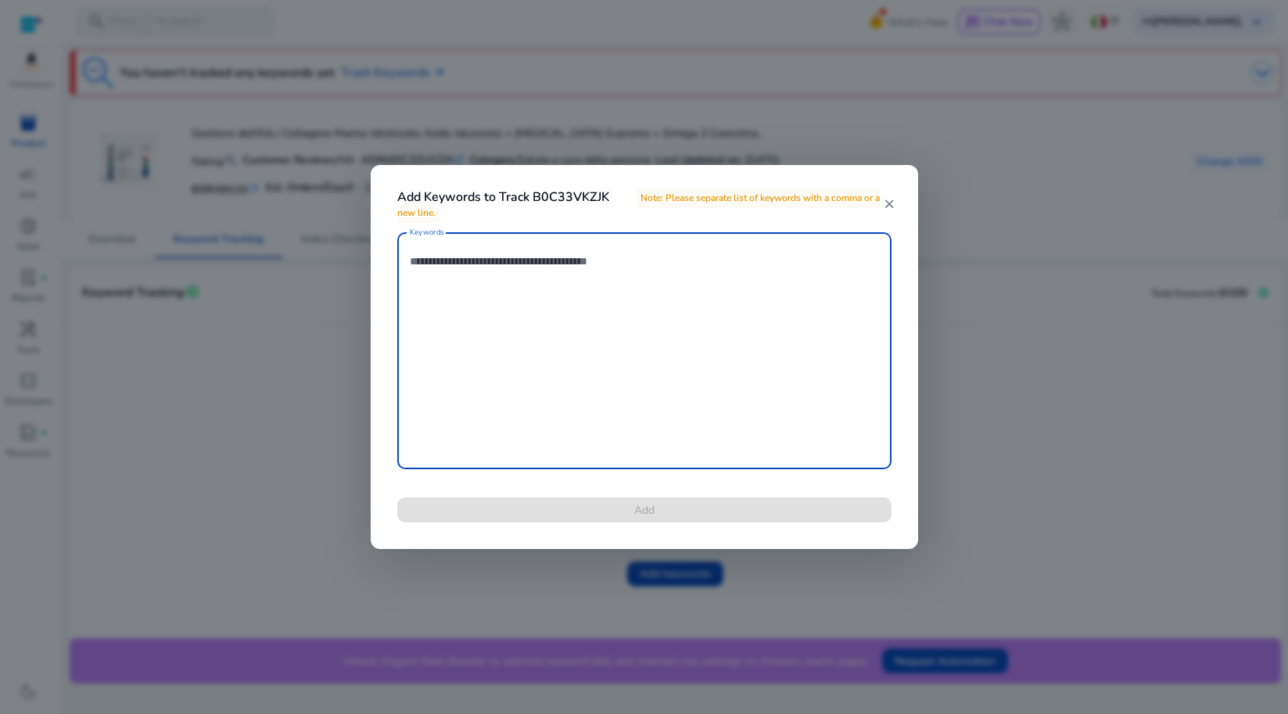
click at [518, 331] on textarea "Keywords" at bounding box center [644, 350] width 469 height 221
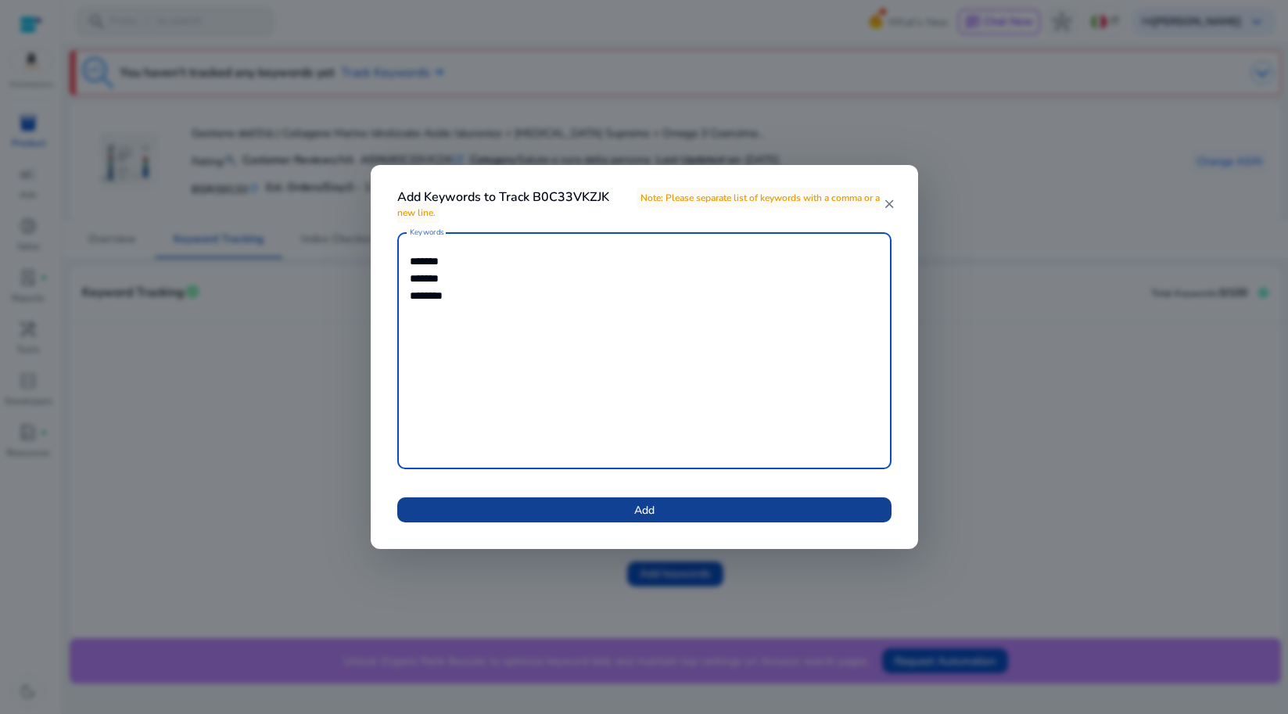
type textarea "******* ******* ********"
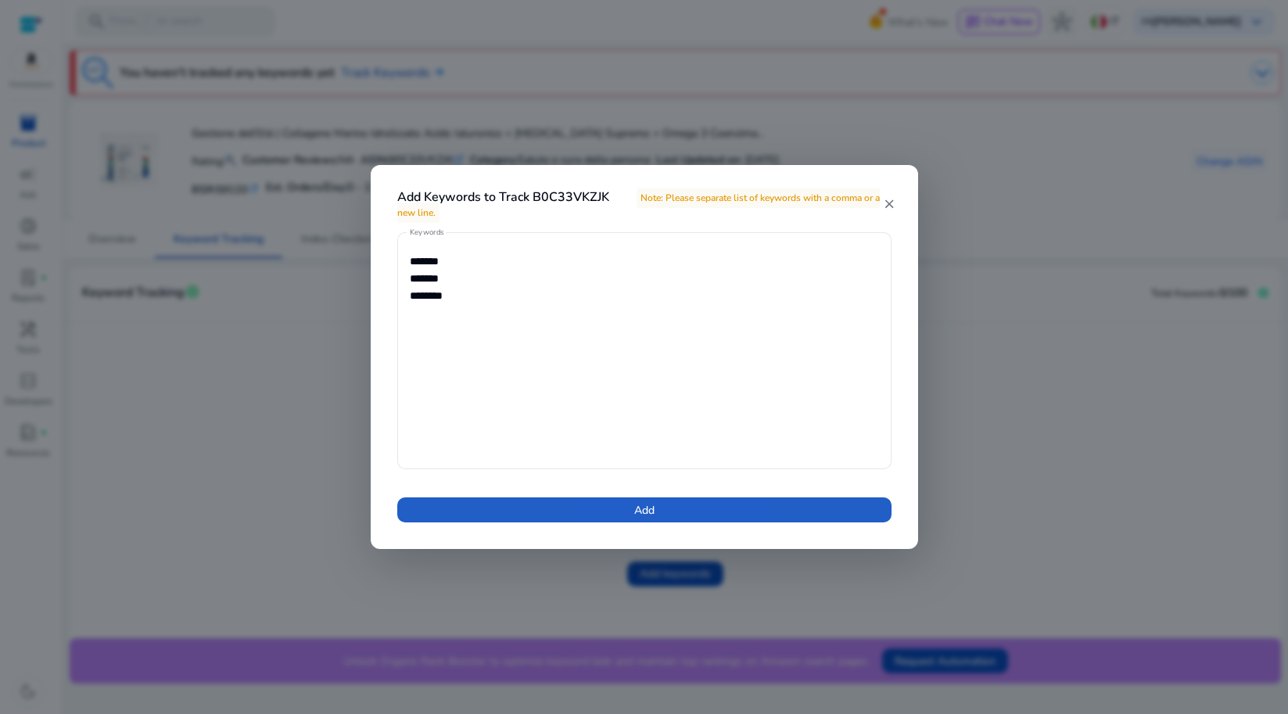
click at [633, 516] on button "Add" at bounding box center [644, 509] width 494 height 25
